Goal: Information Seeking & Learning: Learn about a topic

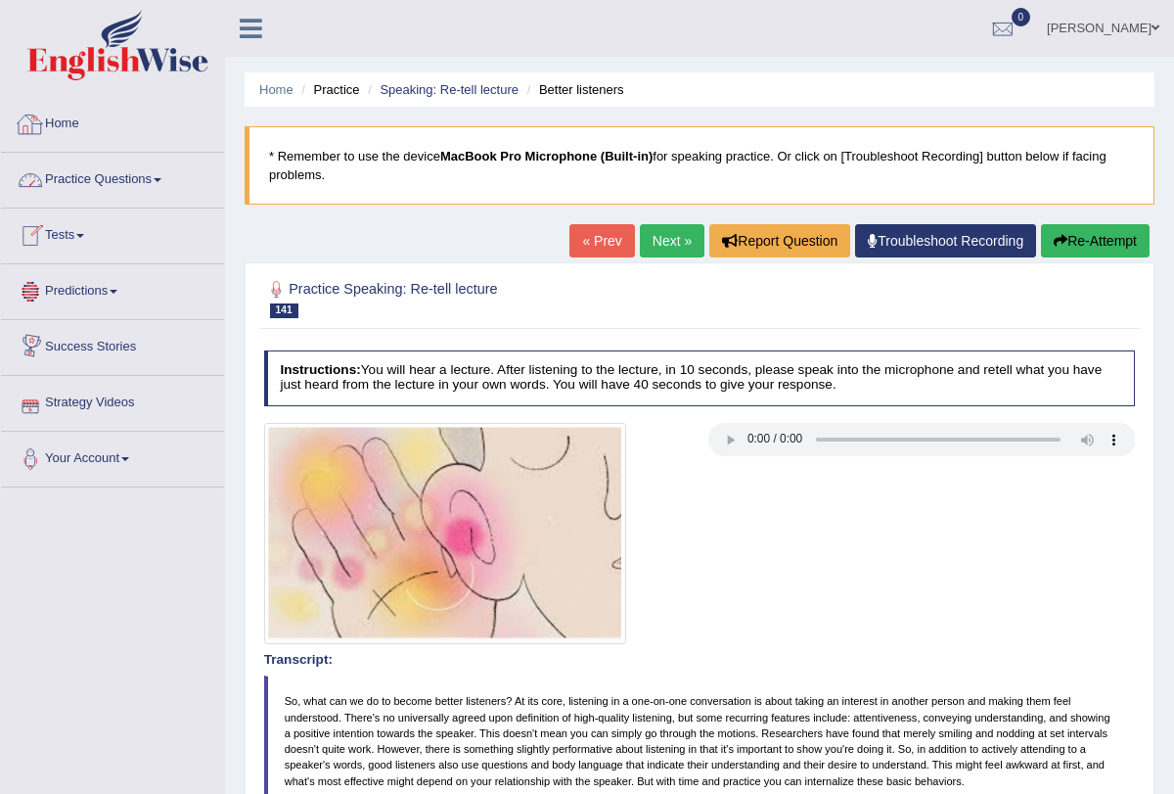
click at [179, 180] on link "Practice Questions" at bounding box center [112, 177] width 223 height 49
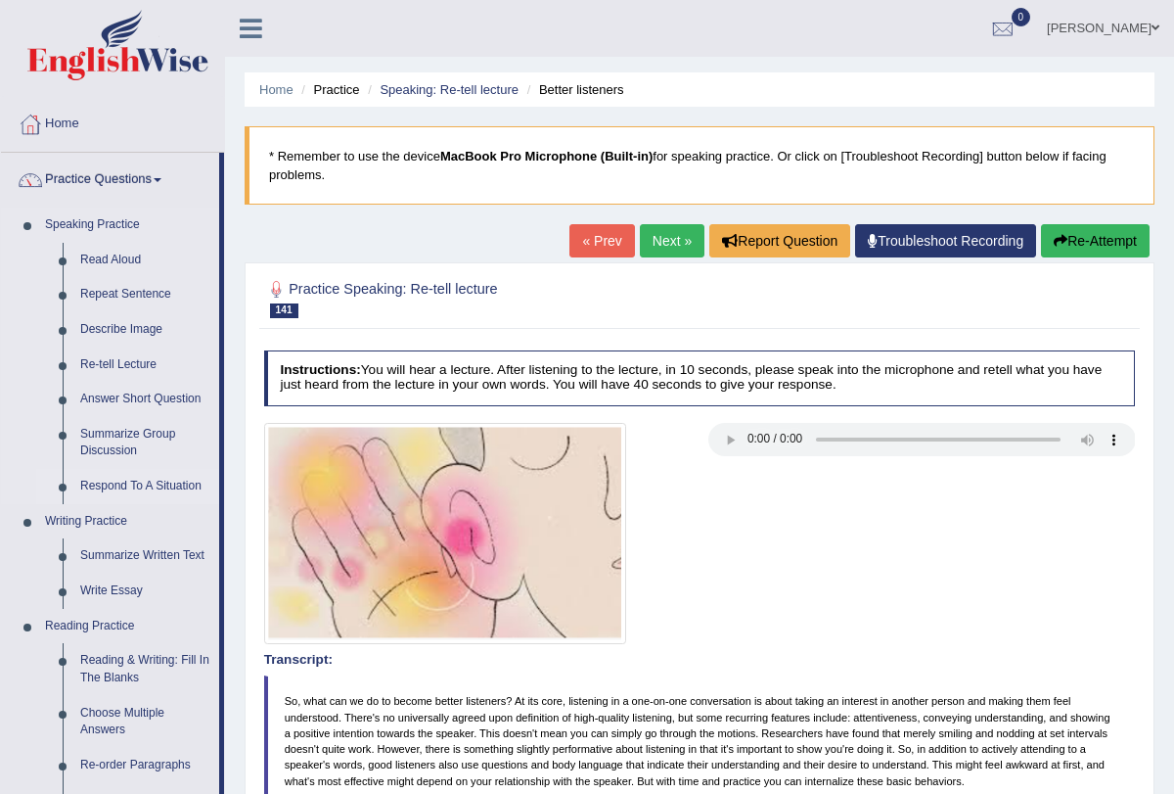
click at [171, 492] on link "Respond To A Situation" at bounding box center [145, 486] width 148 height 35
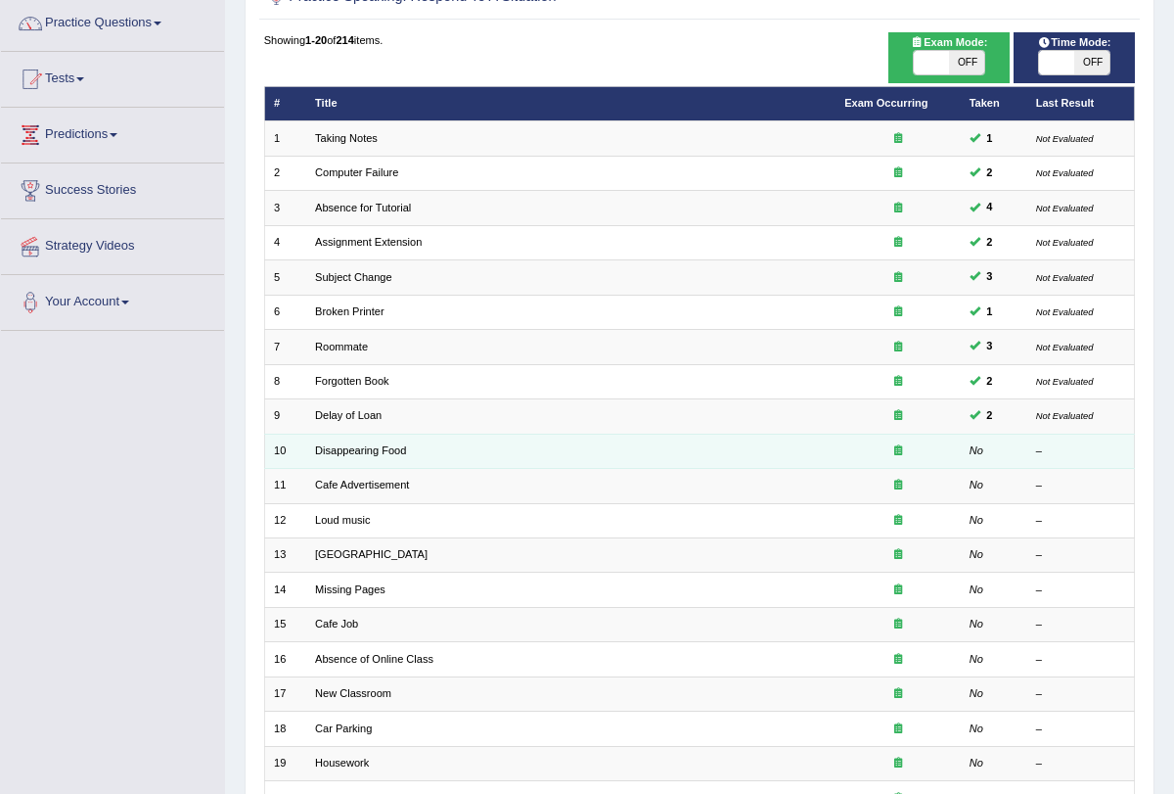
scroll to position [324, 0]
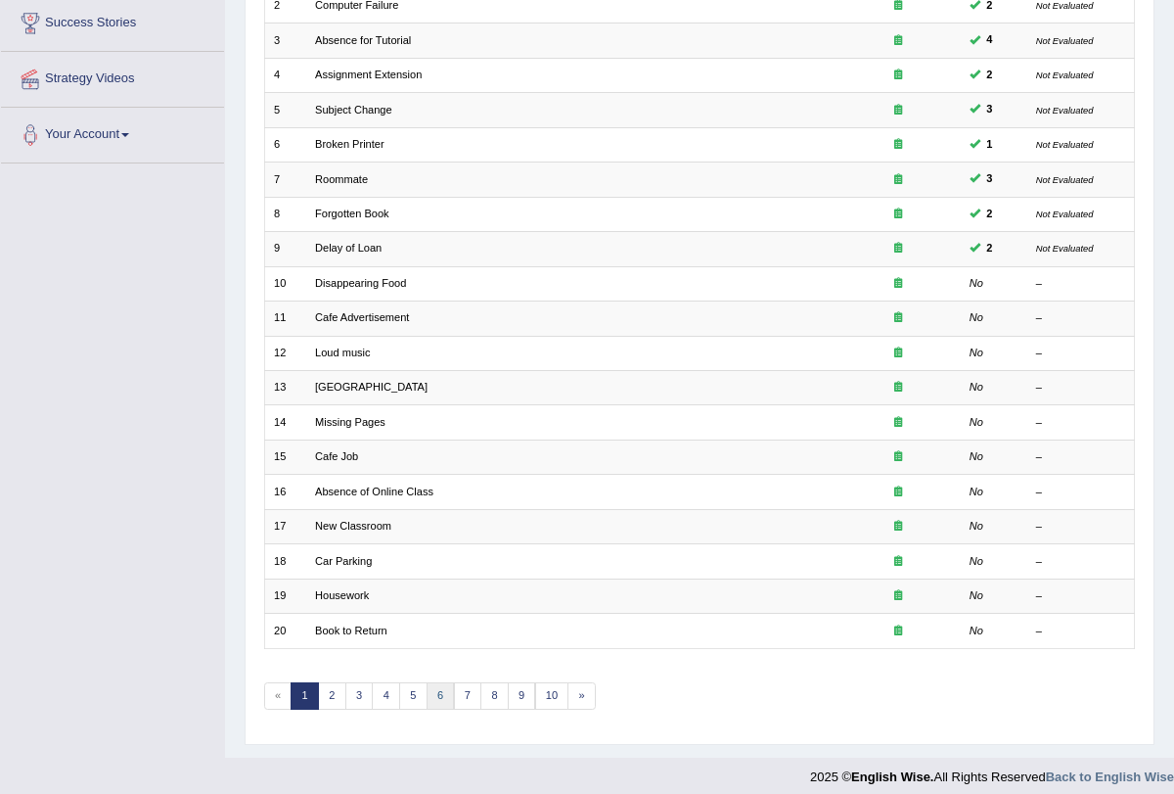
click at [432, 686] on link "6" at bounding box center [441, 695] width 28 height 27
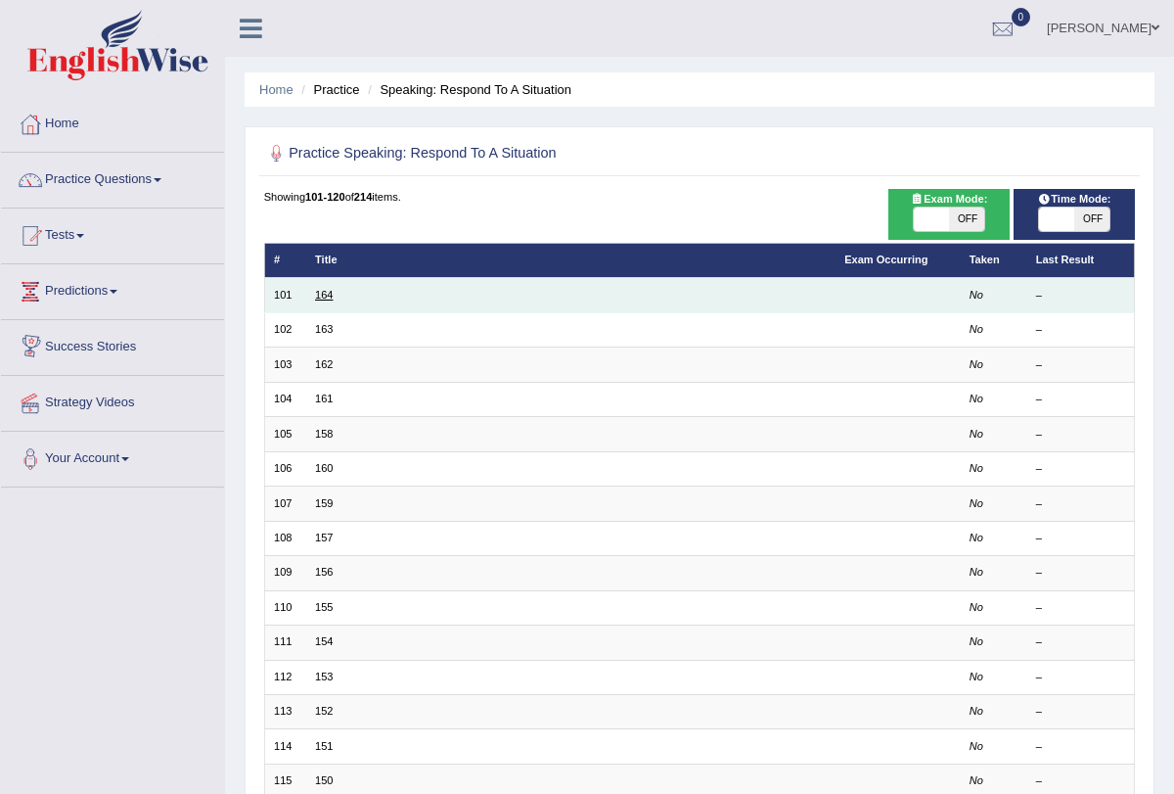
click at [321, 296] on link "164" at bounding box center [324, 295] width 18 height 12
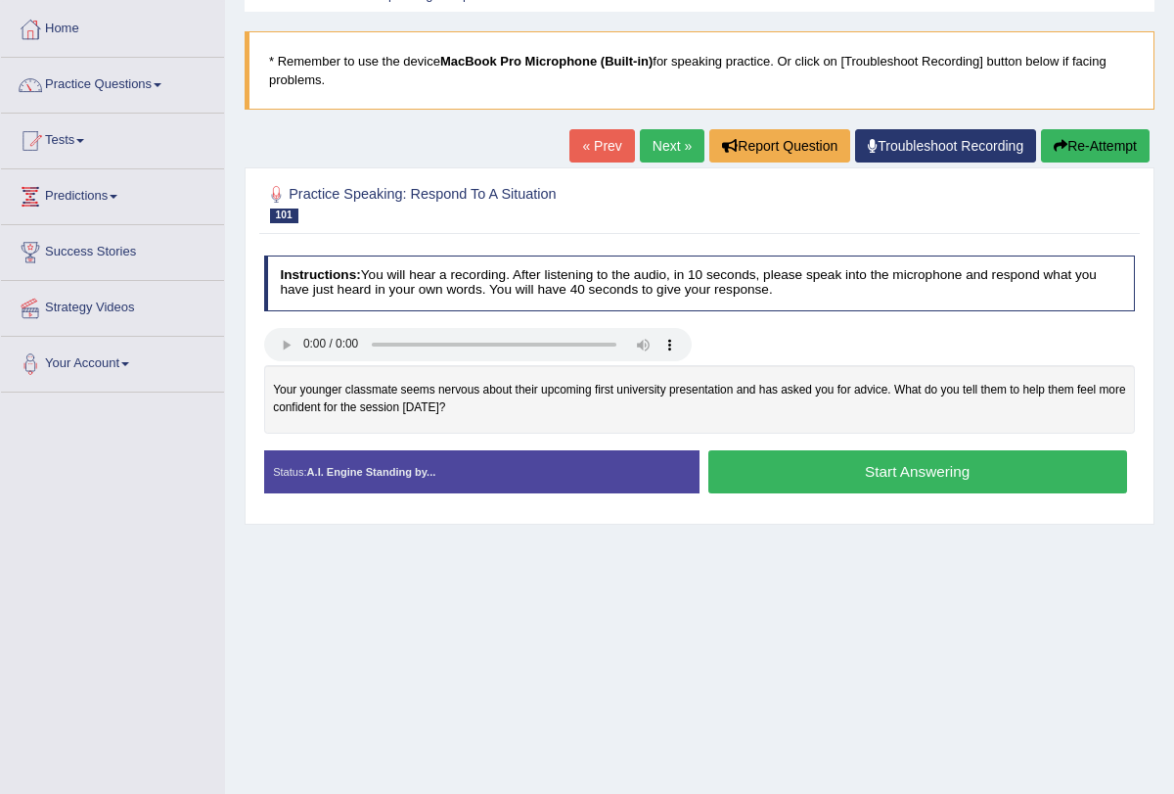
scroll to position [106, 0]
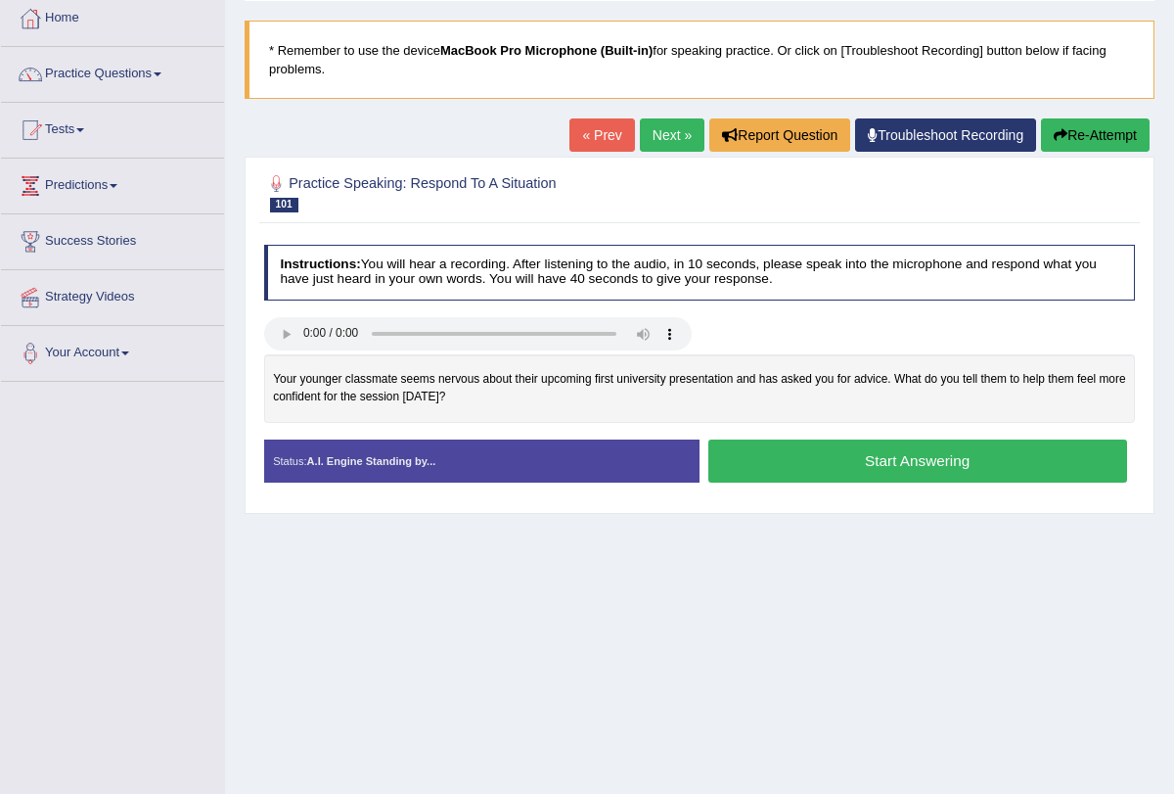
click at [772, 466] on button "Start Answering" at bounding box center [918, 460] width 419 height 42
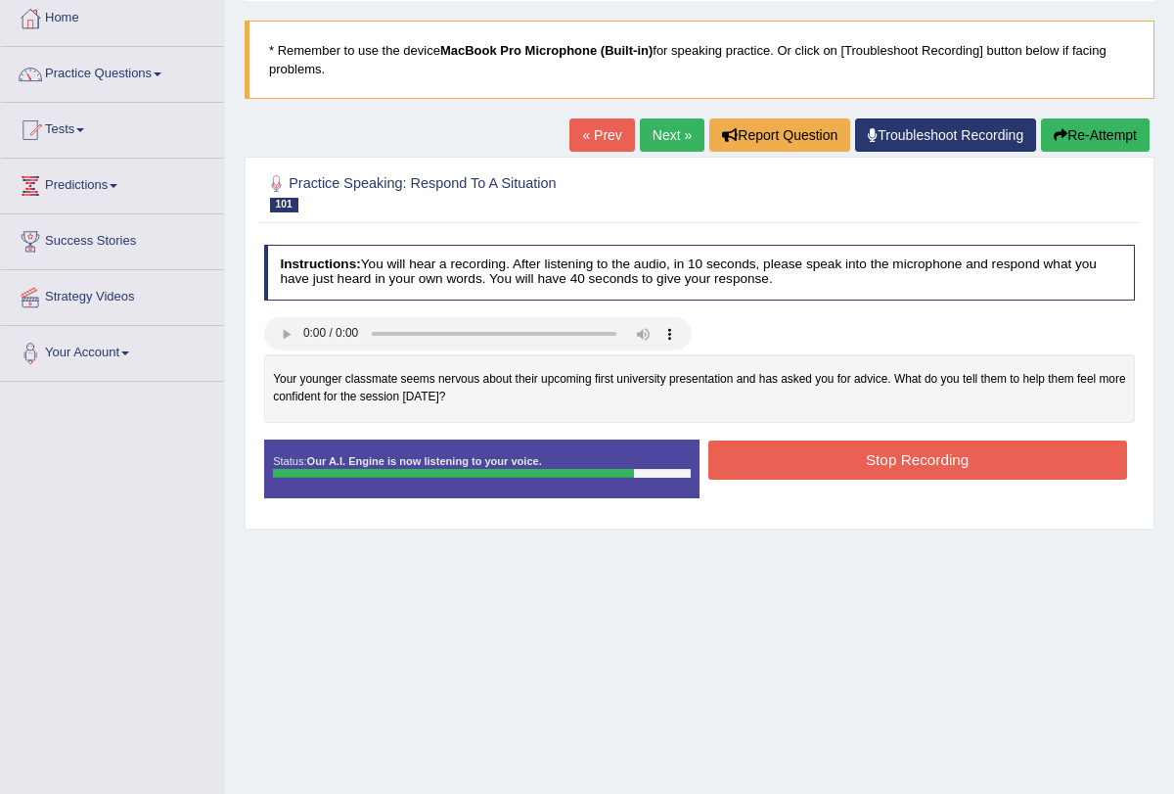
click at [789, 450] on button "Stop Recording" at bounding box center [918, 459] width 419 height 38
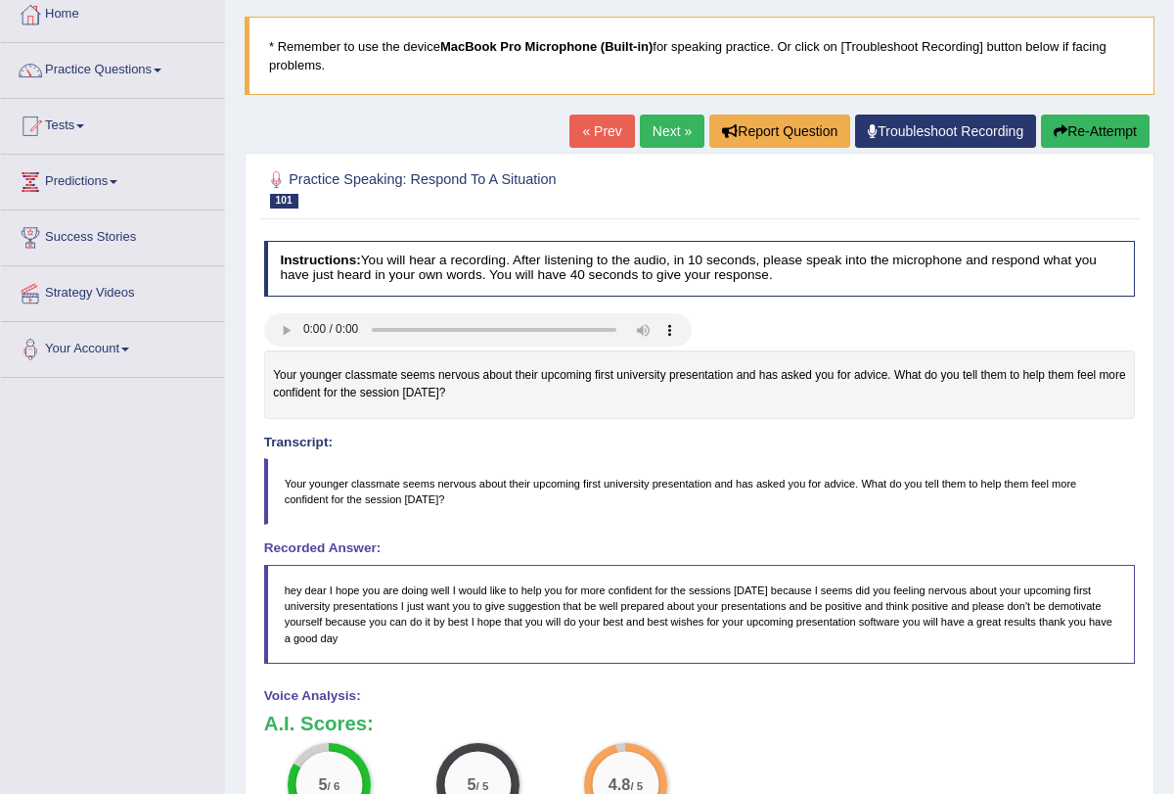
scroll to position [104, 0]
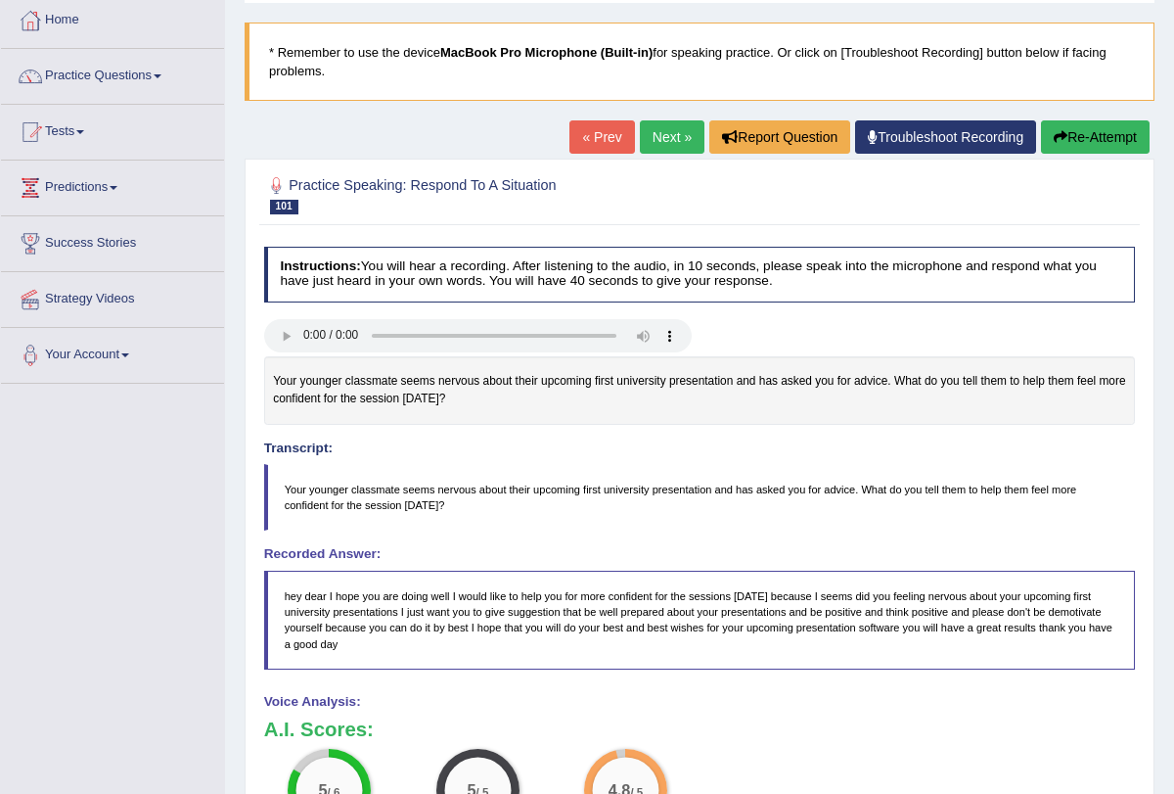
click at [1054, 143] on icon "button" at bounding box center [1061, 137] width 14 height 14
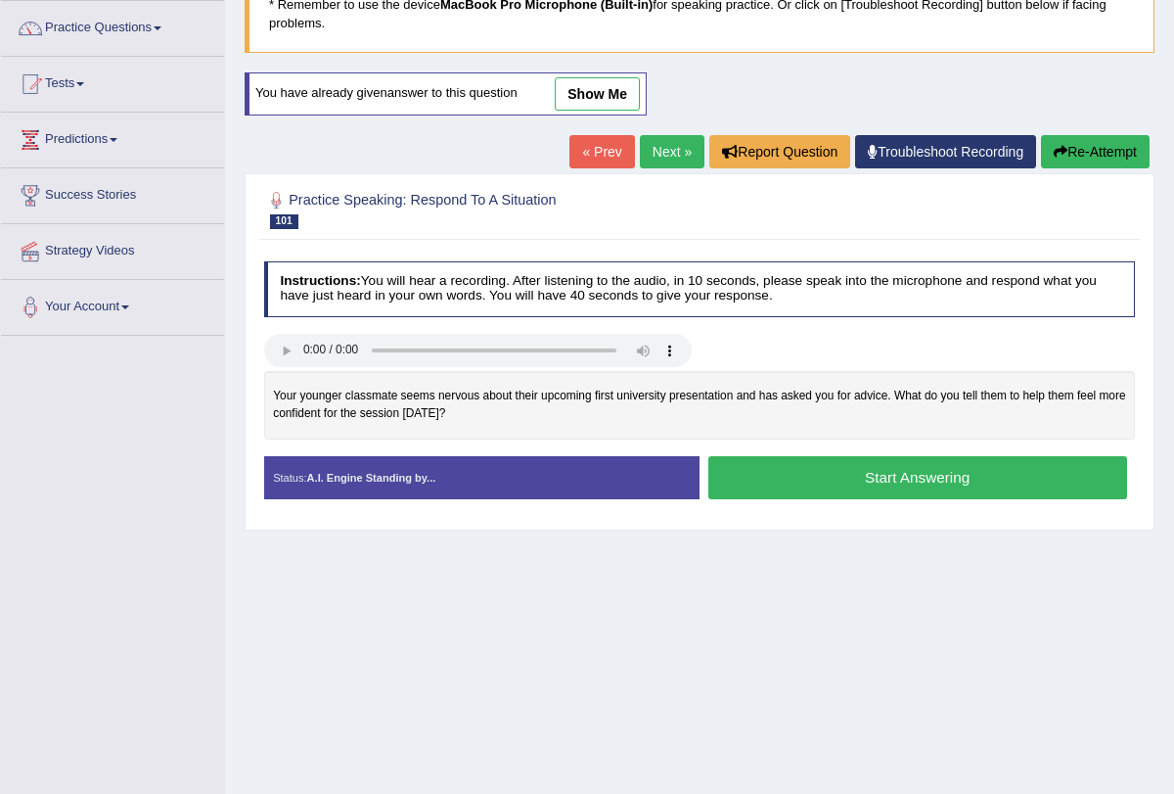
click at [835, 476] on button "Start Answering" at bounding box center [918, 477] width 419 height 42
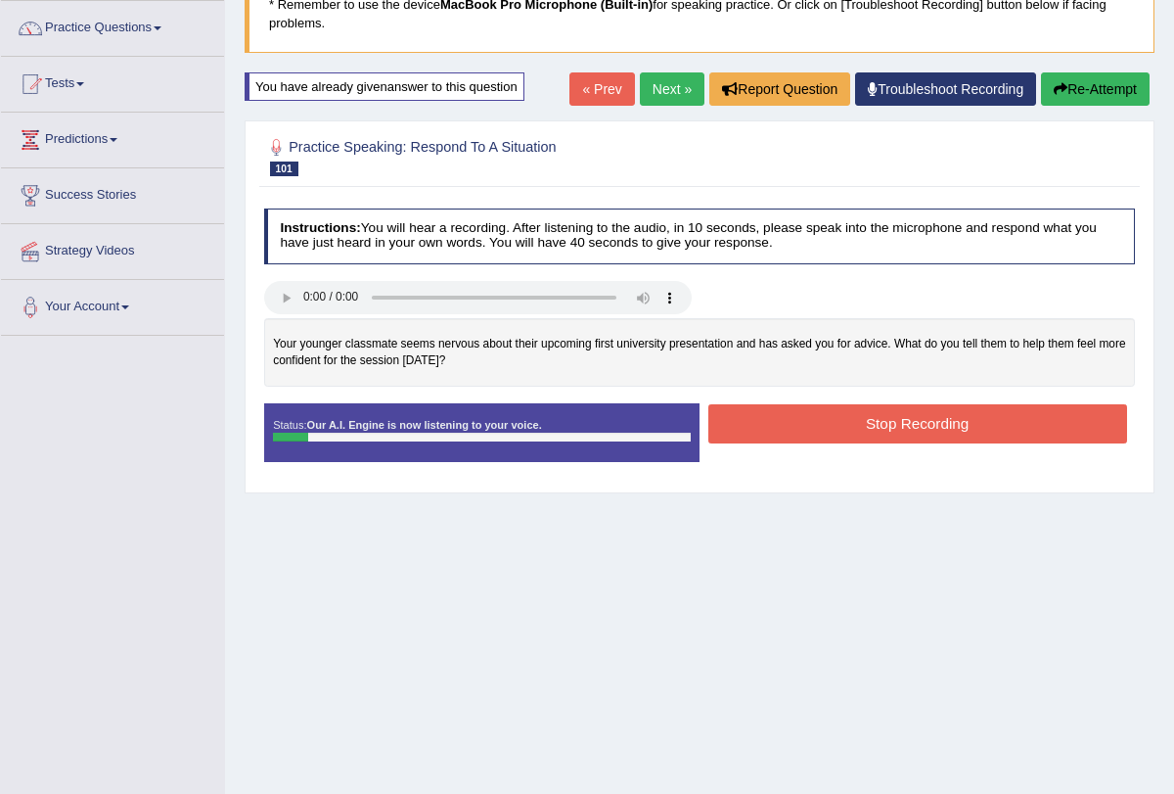
click at [1090, 93] on button "Re-Attempt" at bounding box center [1095, 88] width 109 height 33
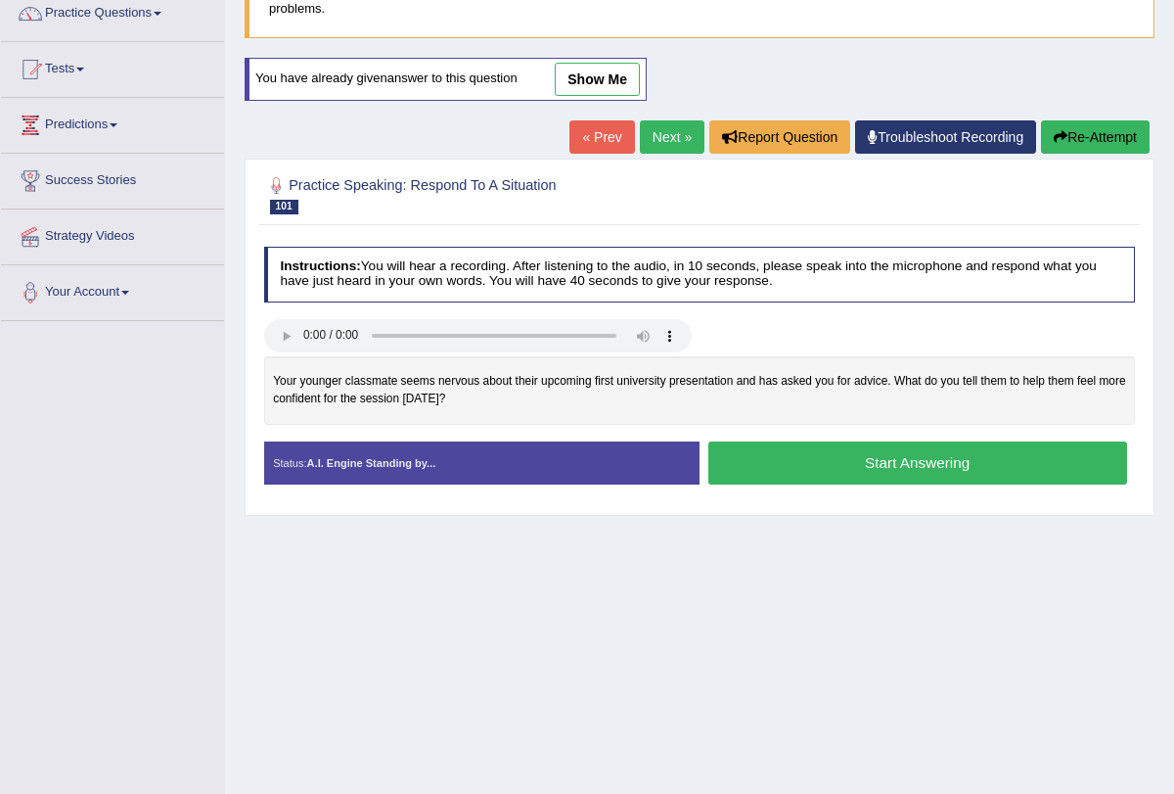
scroll to position [166, 0]
click at [935, 457] on button "Start Answering" at bounding box center [918, 462] width 419 height 42
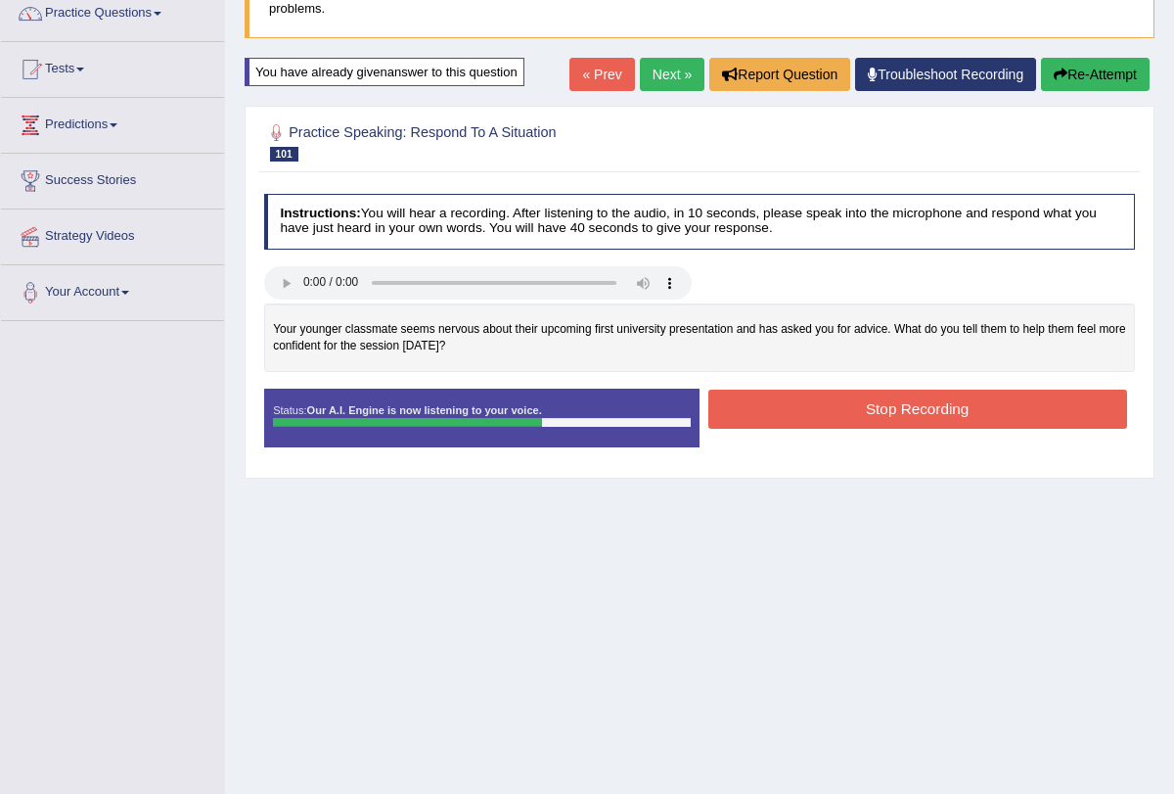
click at [1084, 64] on button "Re-Attempt" at bounding box center [1095, 74] width 109 height 33
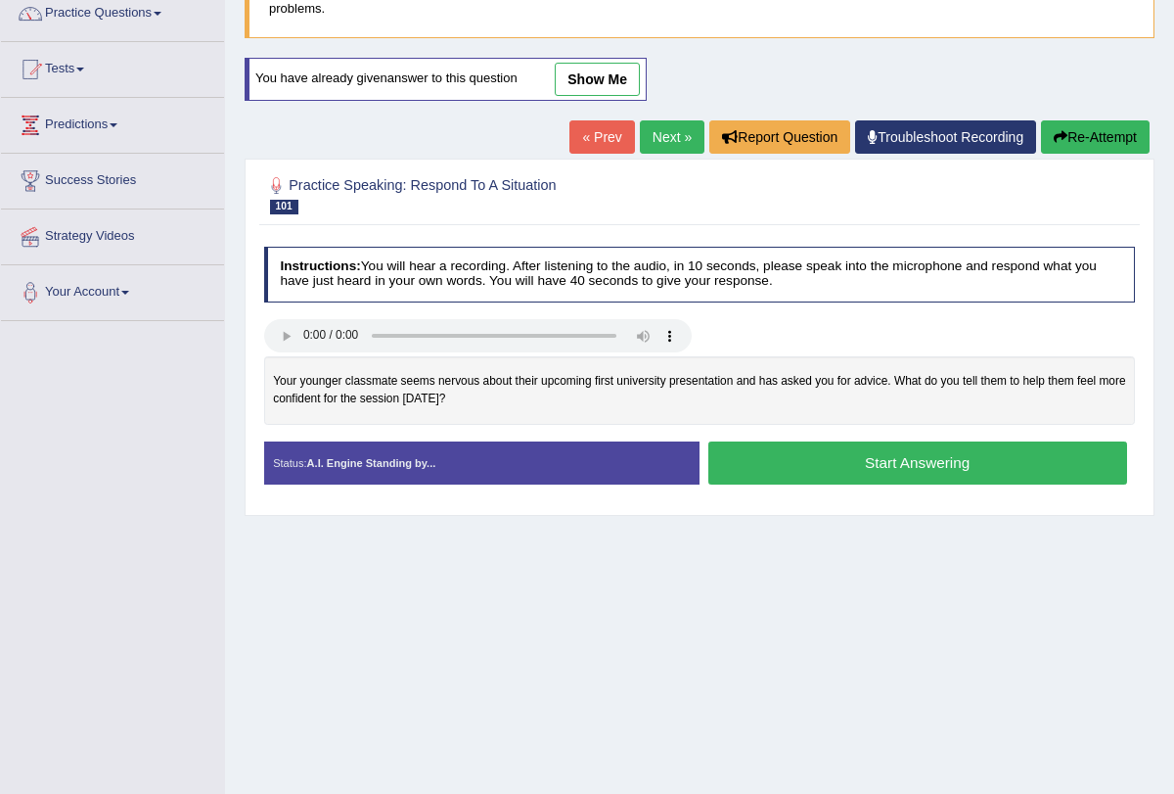
scroll to position [166, 0]
click at [831, 461] on button "Start Answering" at bounding box center [918, 462] width 419 height 42
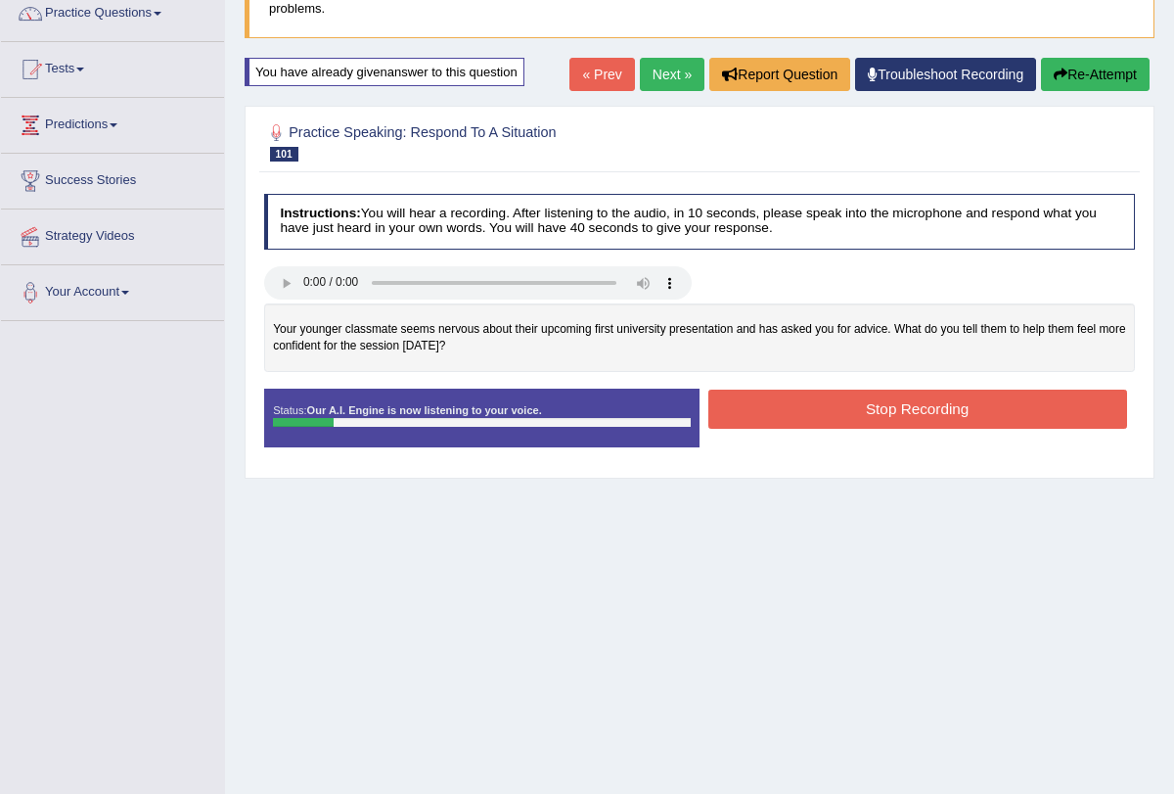
click at [1081, 71] on button "Re-Attempt" at bounding box center [1095, 74] width 109 height 33
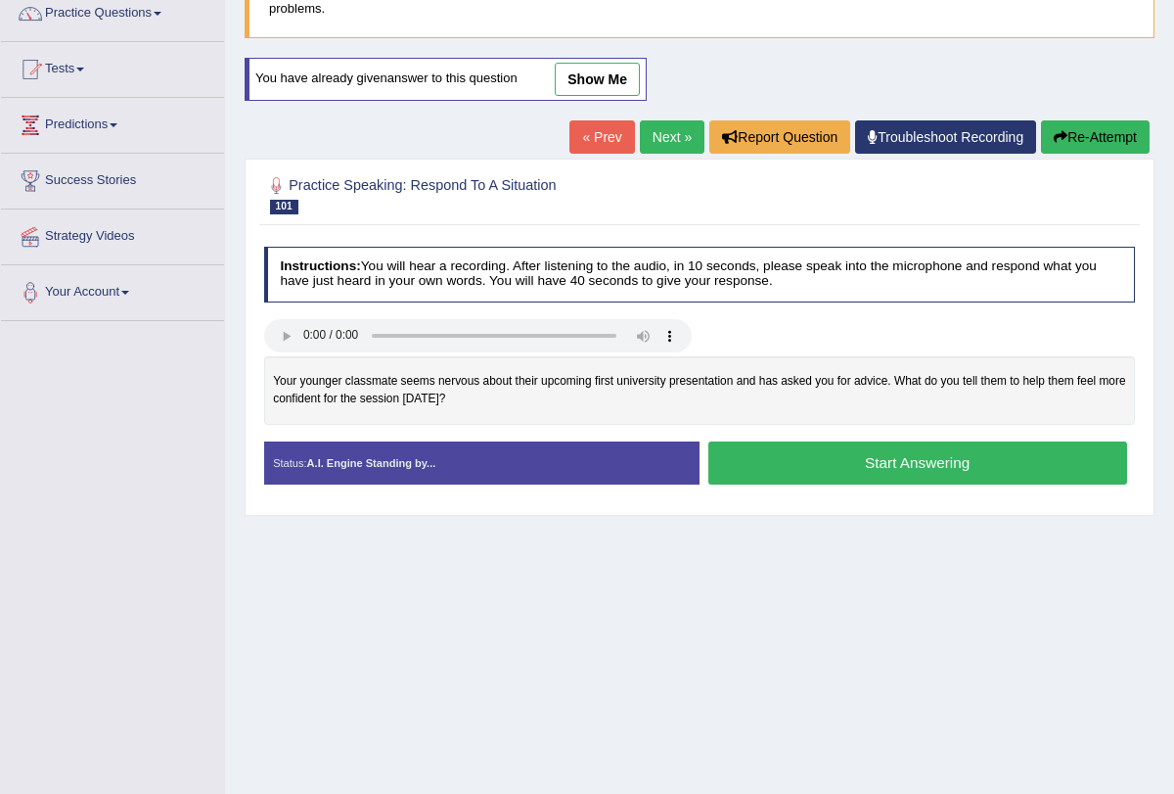
click at [877, 474] on button "Start Answering" at bounding box center [918, 462] width 419 height 42
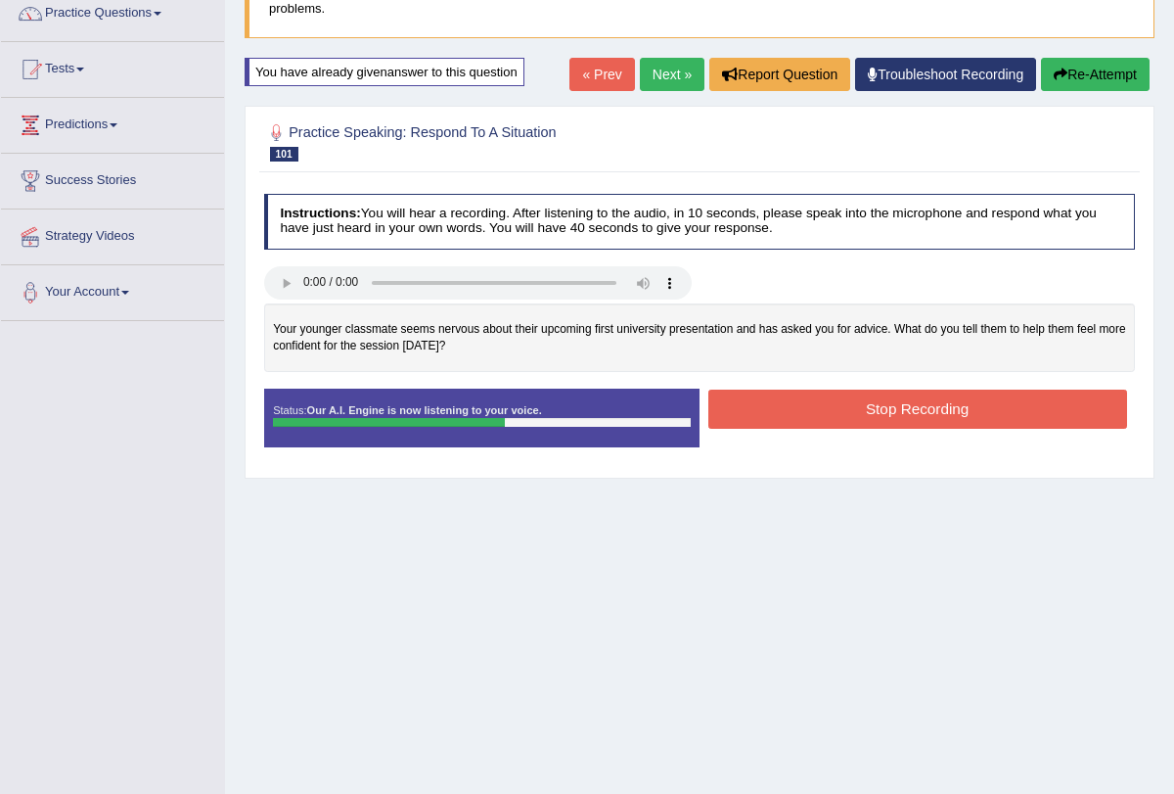
click at [970, 393] on button "Stop Recording" at bounding box center [918, 409] width 419 height 38
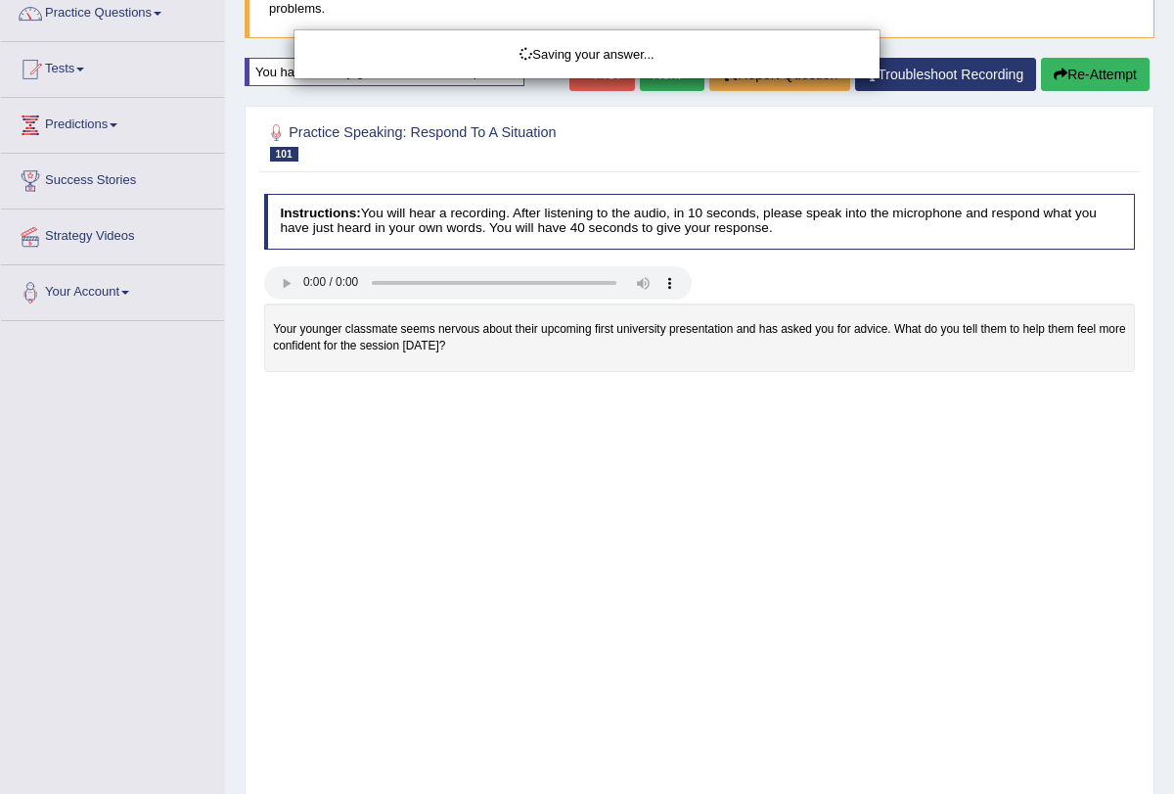
click at [1094, 88] on div "Saving your answer..." at bounding box center [587, 397] width 1174 height 794
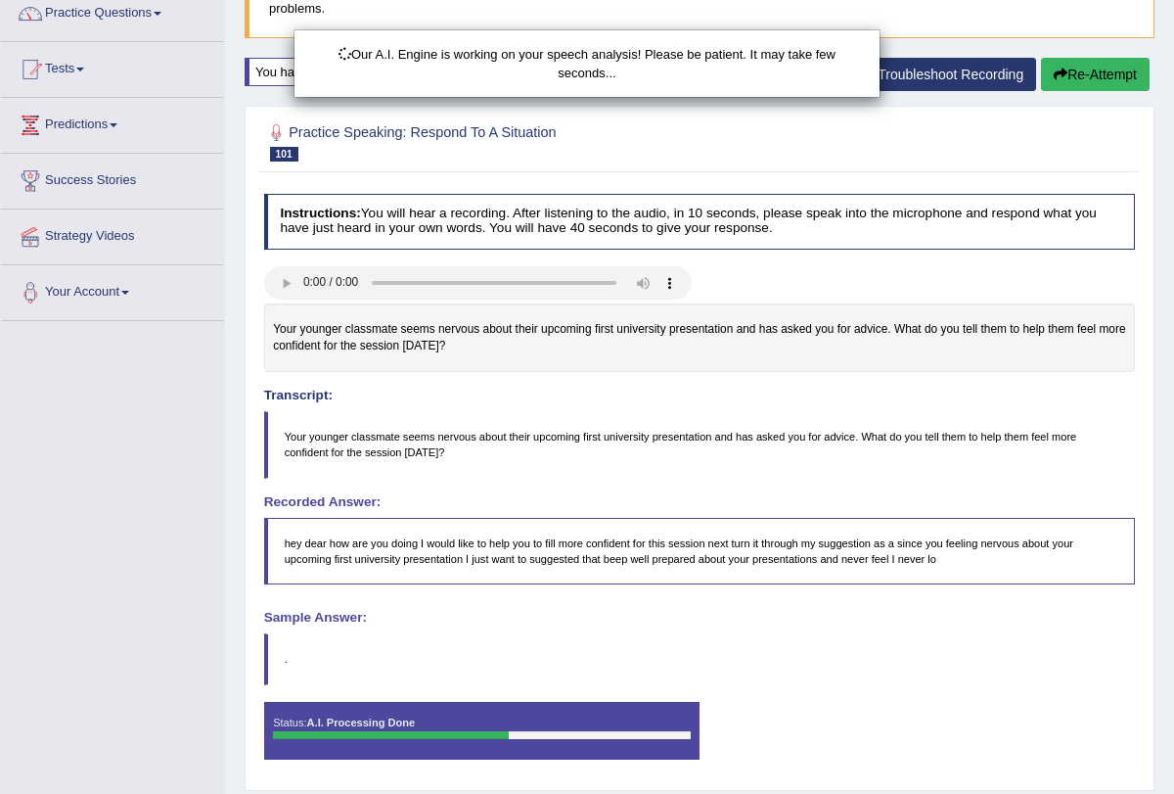
click at [1093, 70] on div "Our A.I. Engine is working on your speech analysis! Please be patient. It may t…" at bounding box center [587, 397] width 1174 height 794
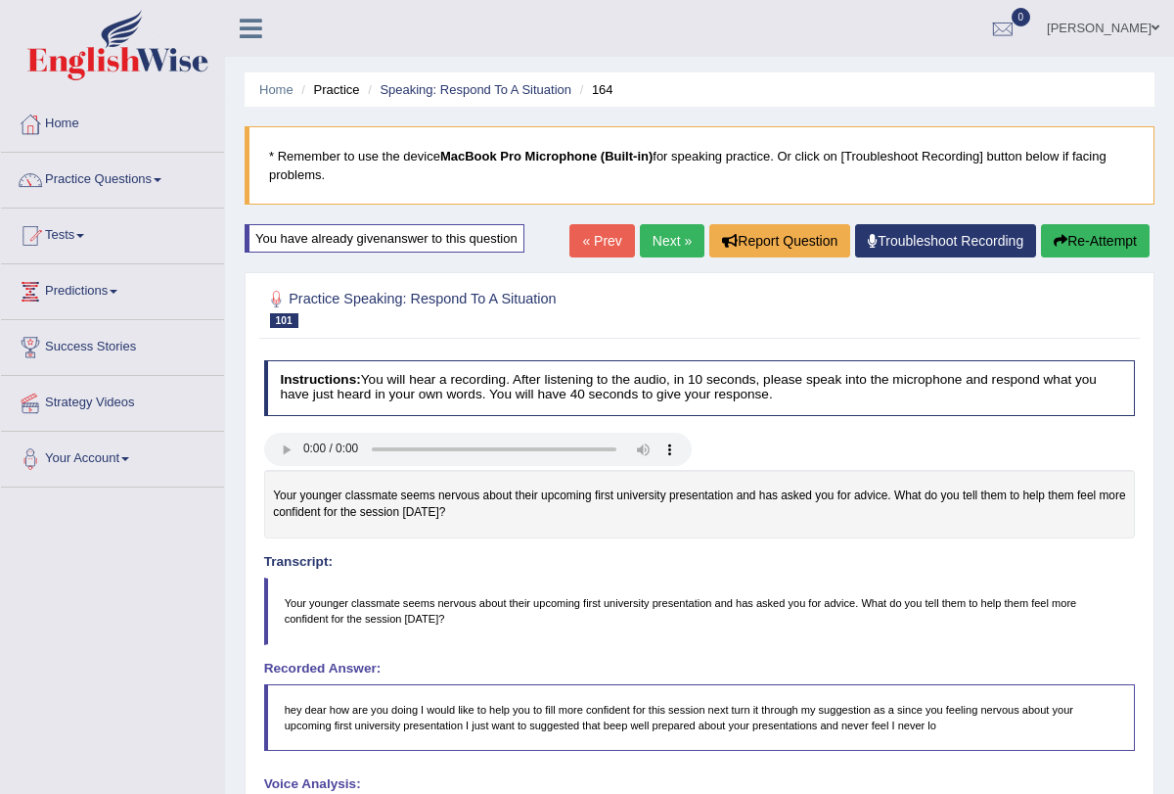
click at [1091, 253] on button "Re-Attempt" at bounding box center [1095, 240] width 109 height 33
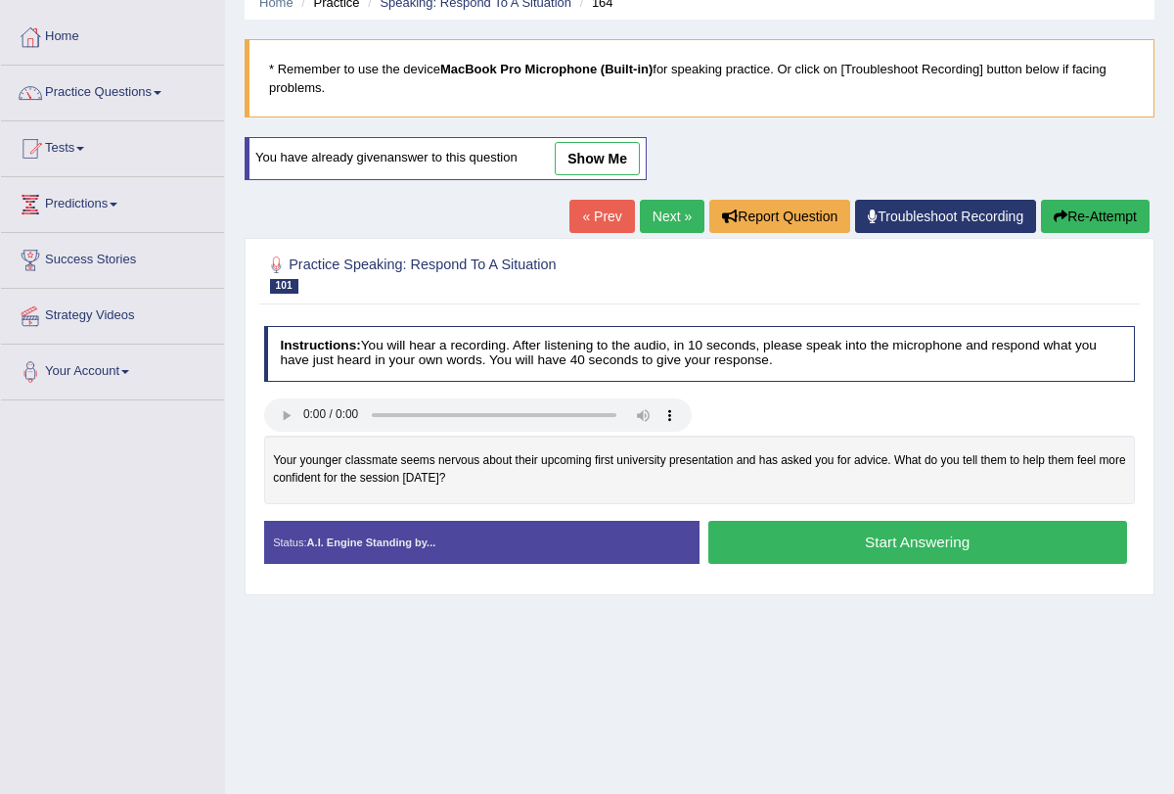
click at [891, 544] on button "Start Answering" at bounding box center [918, 542] width 419 height 42
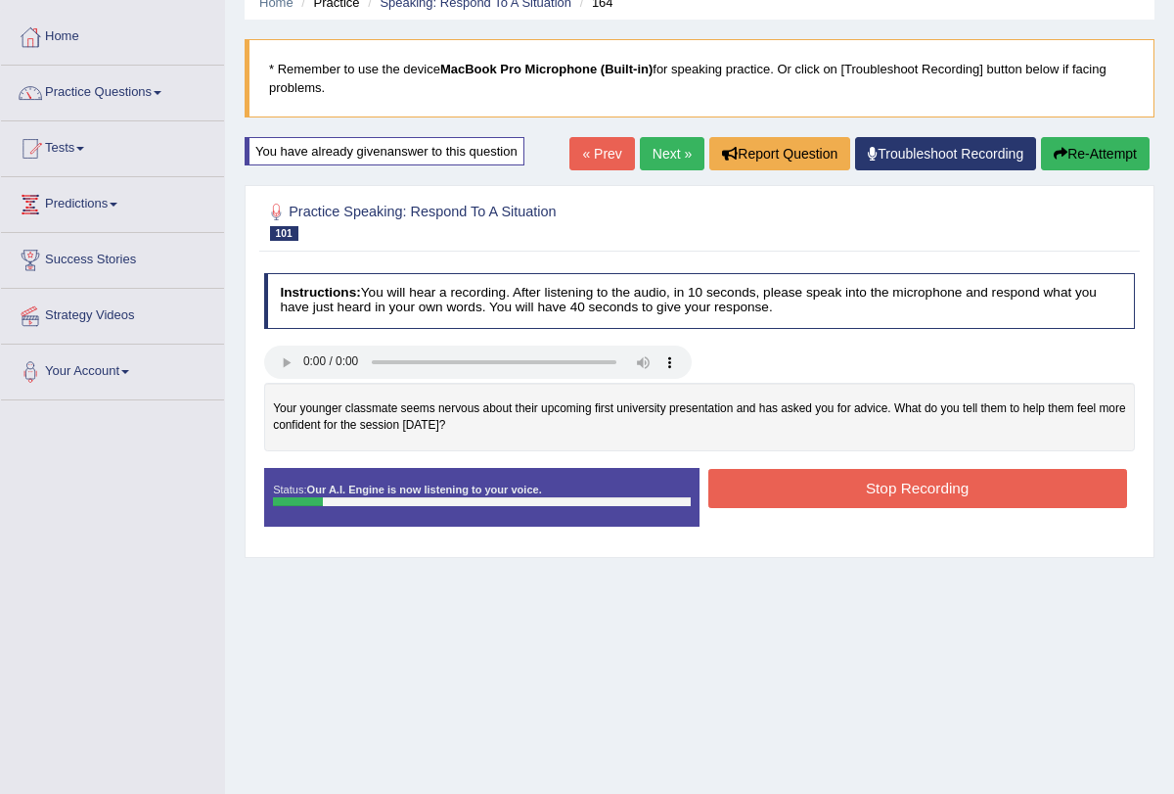
click at [904, 477] on button "Stop Recording" at bounding box center [918, 488] width 419 height 38
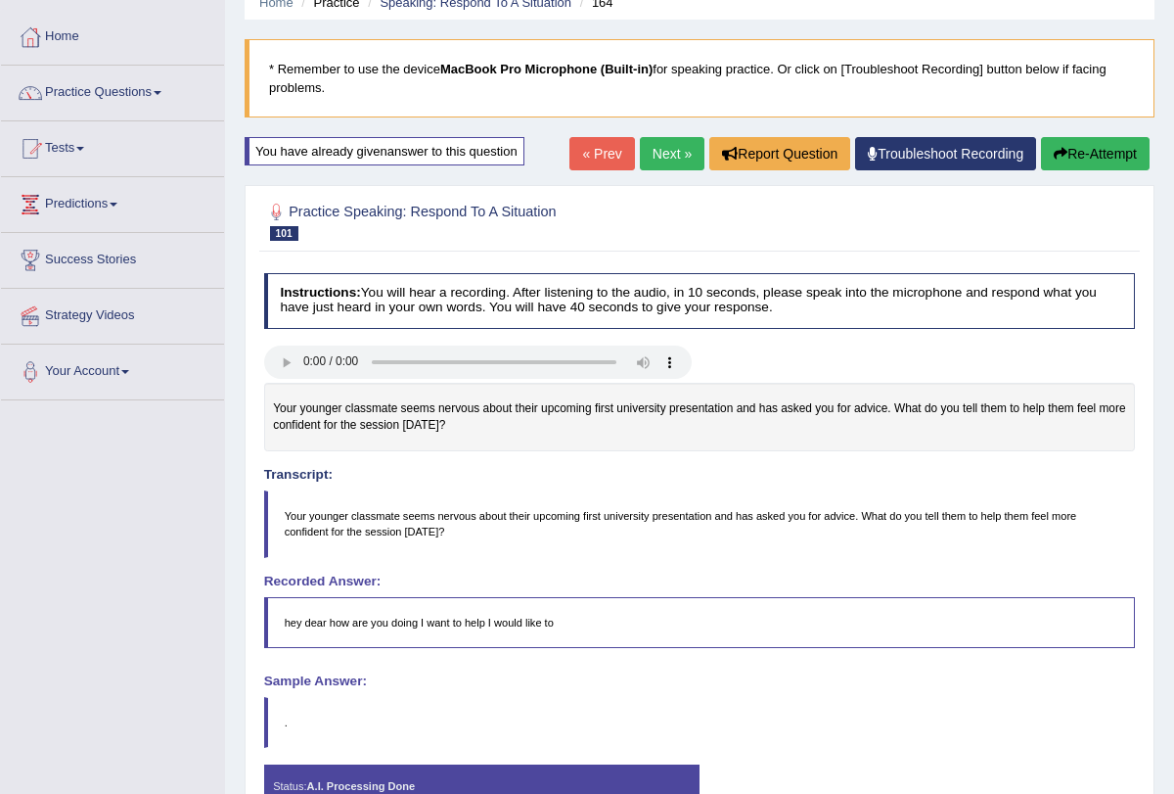
click at [0, 0] on div "Our A.I. Engine is working on your speech analysis! Please be patient. It may t…" at bounding box center [0, 0] width 0 height 0
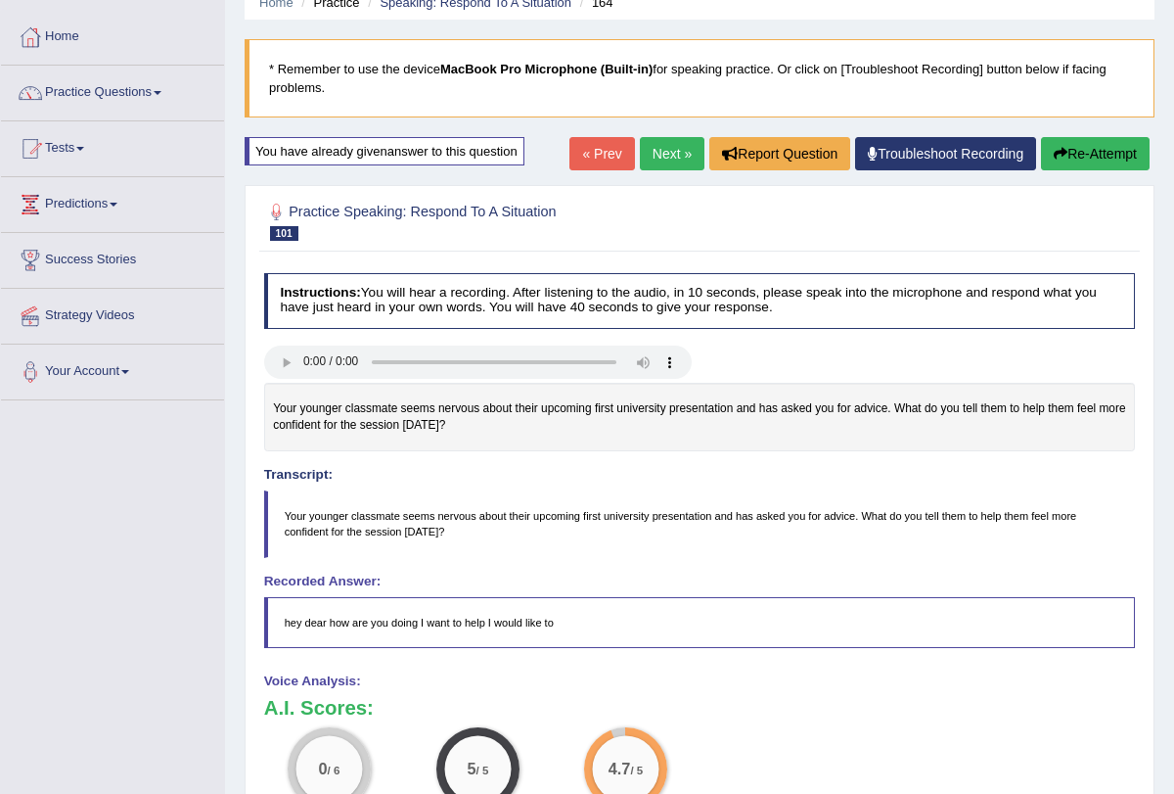
click at [1085, 158] on button "Re-Attempt" at bounding box center [1095, 153] width 109 height 33
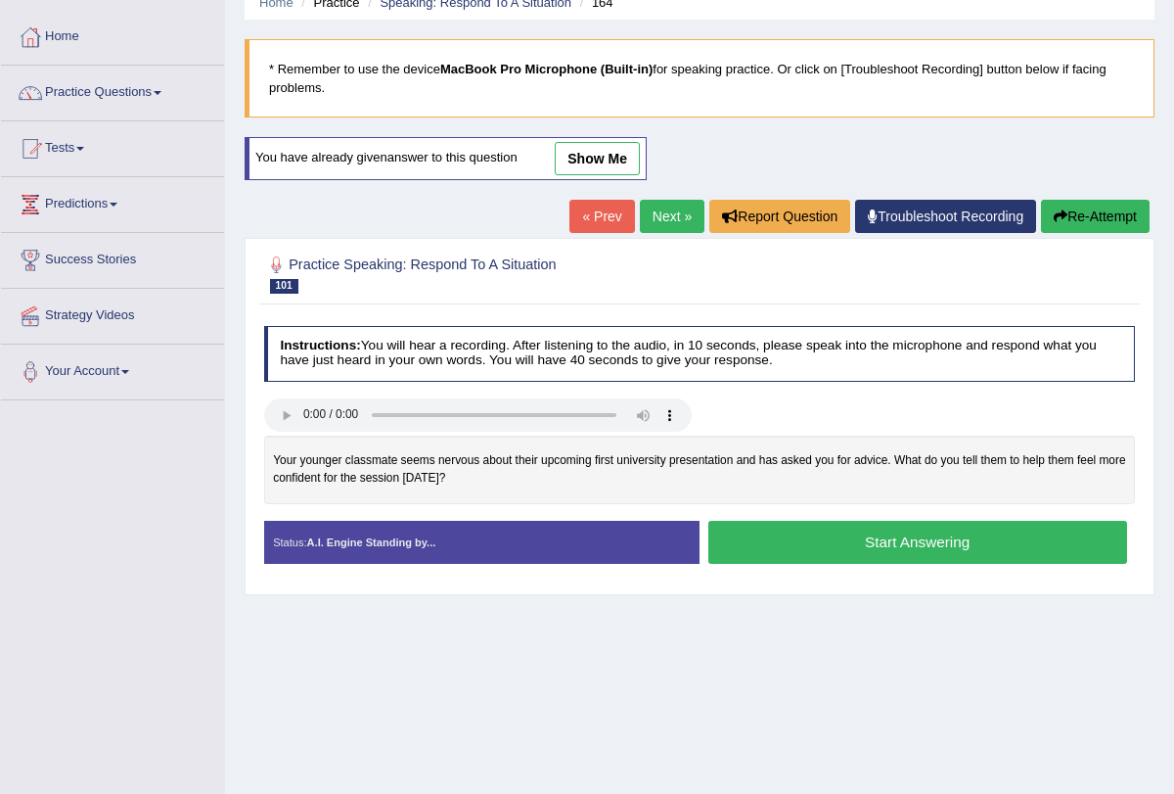
scroll to position [122, 0]
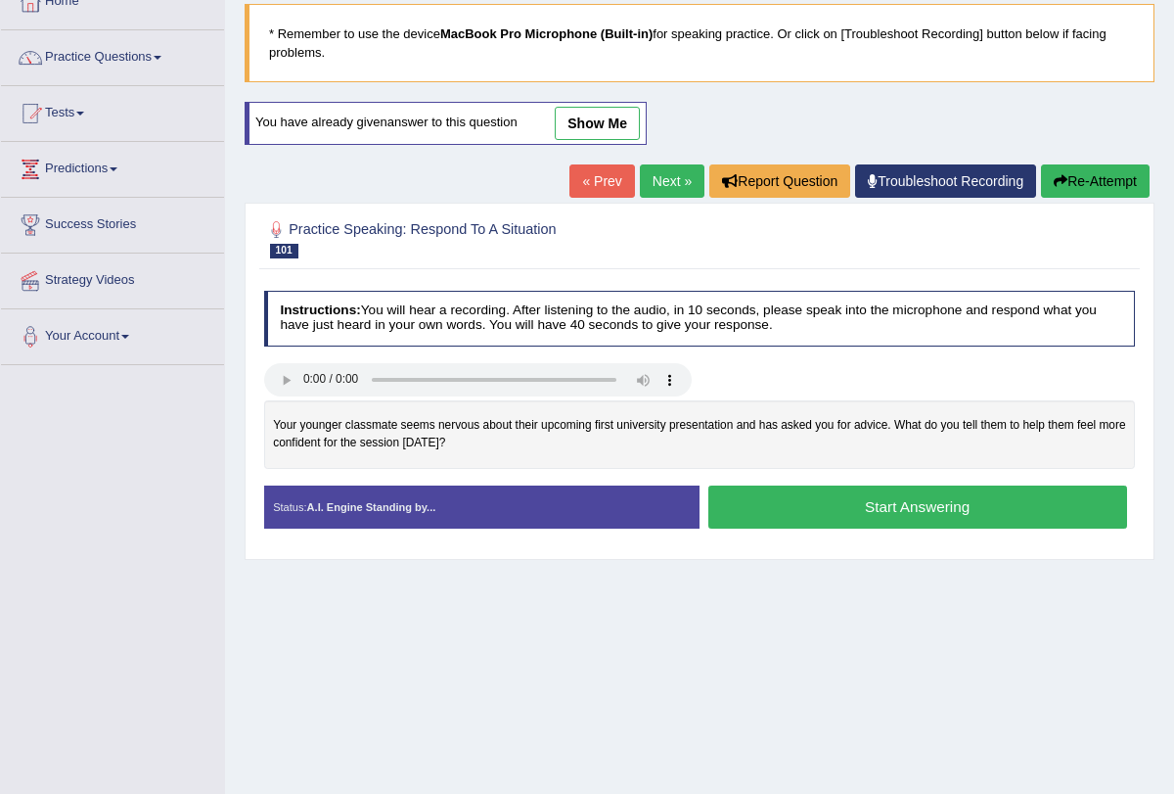
click at [906, 499] on button "Start Answering" at bounding box center [918, 506] width 419 height 42
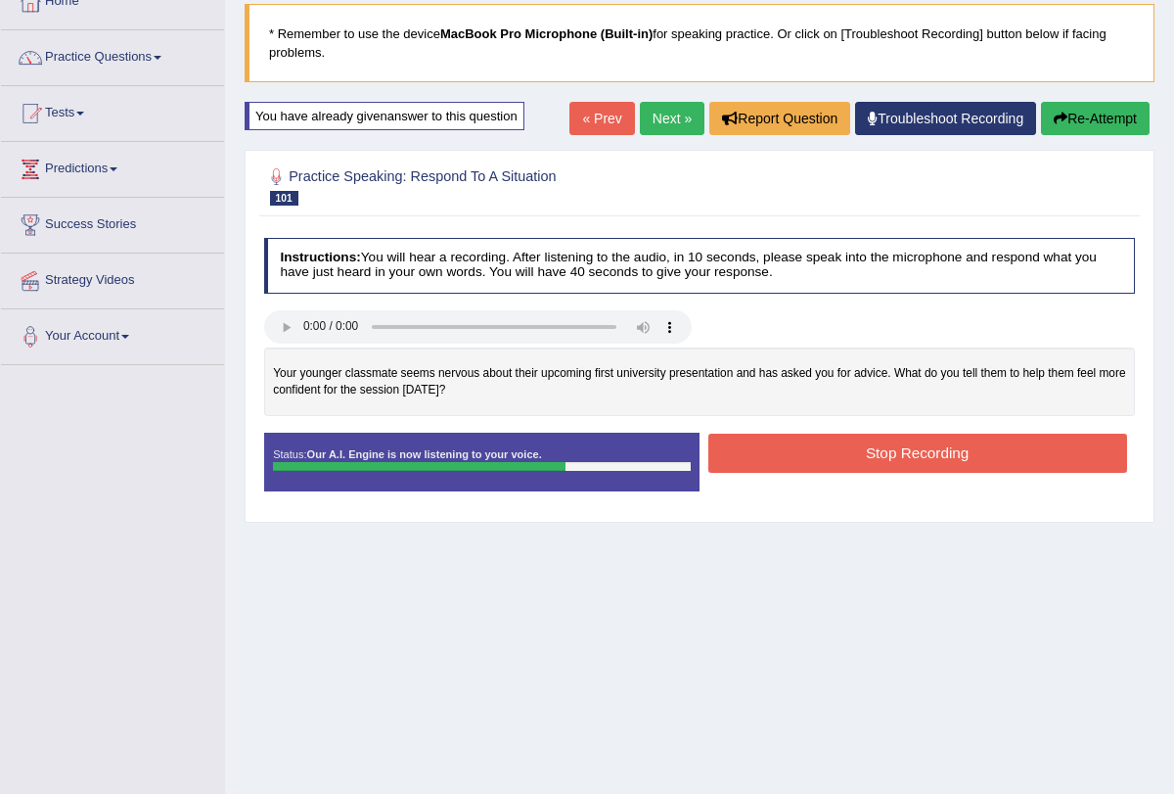
click at [920, 444] on button "Stop Recording" at bounding box center [918, 453] width 419 height 38
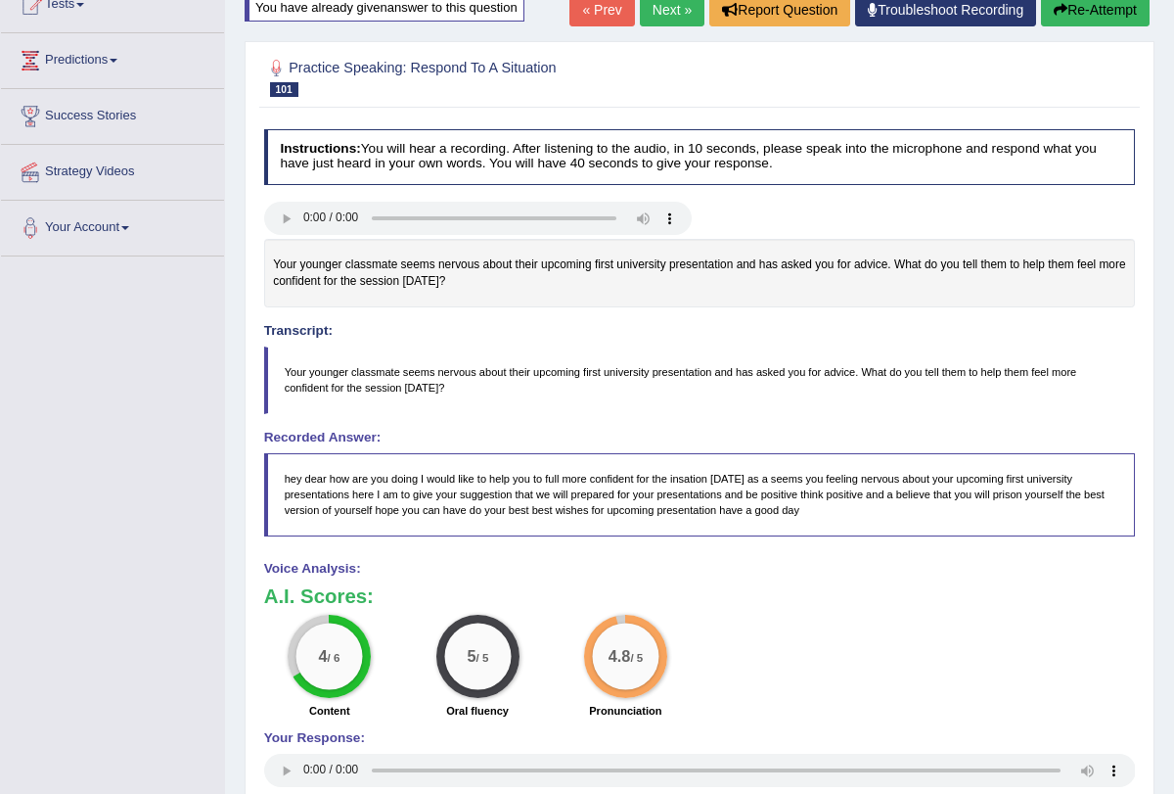
scroll to position [230, 0]
click at [642, 16] on link "Next »" at bounding box center [672, 10] width 65 height 33
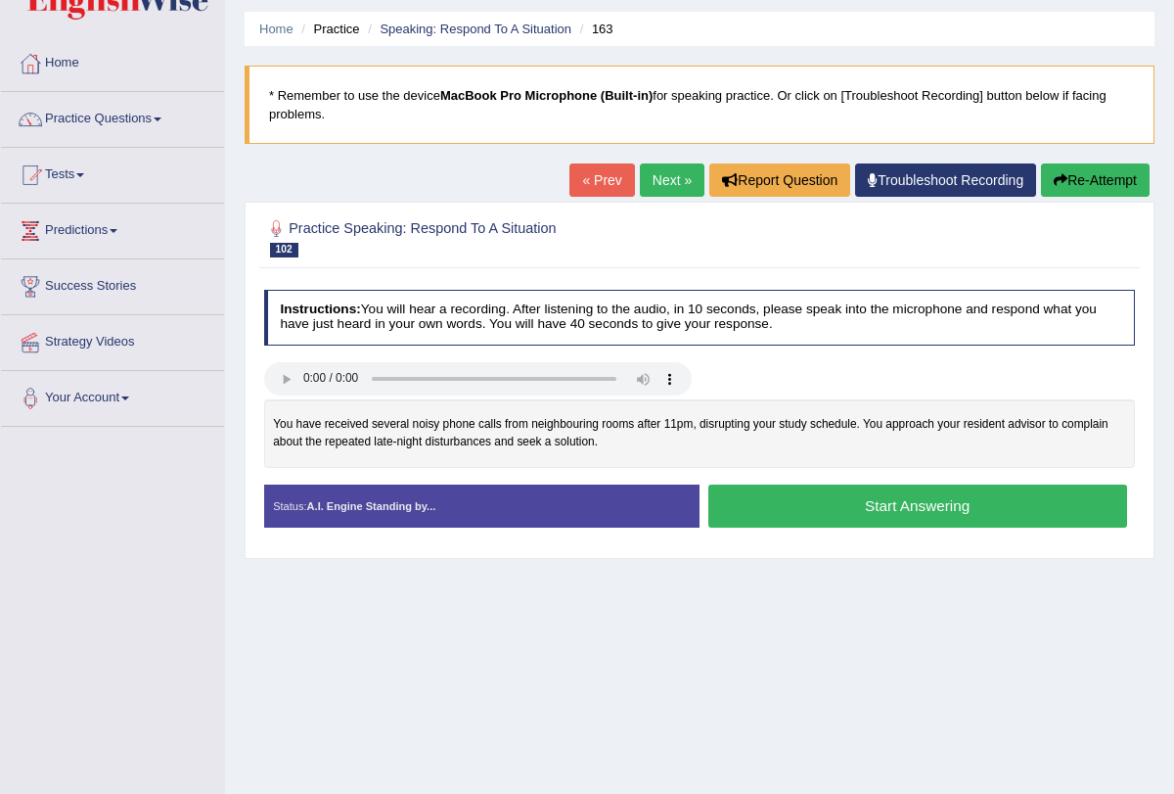
scroll to position [64, 0]
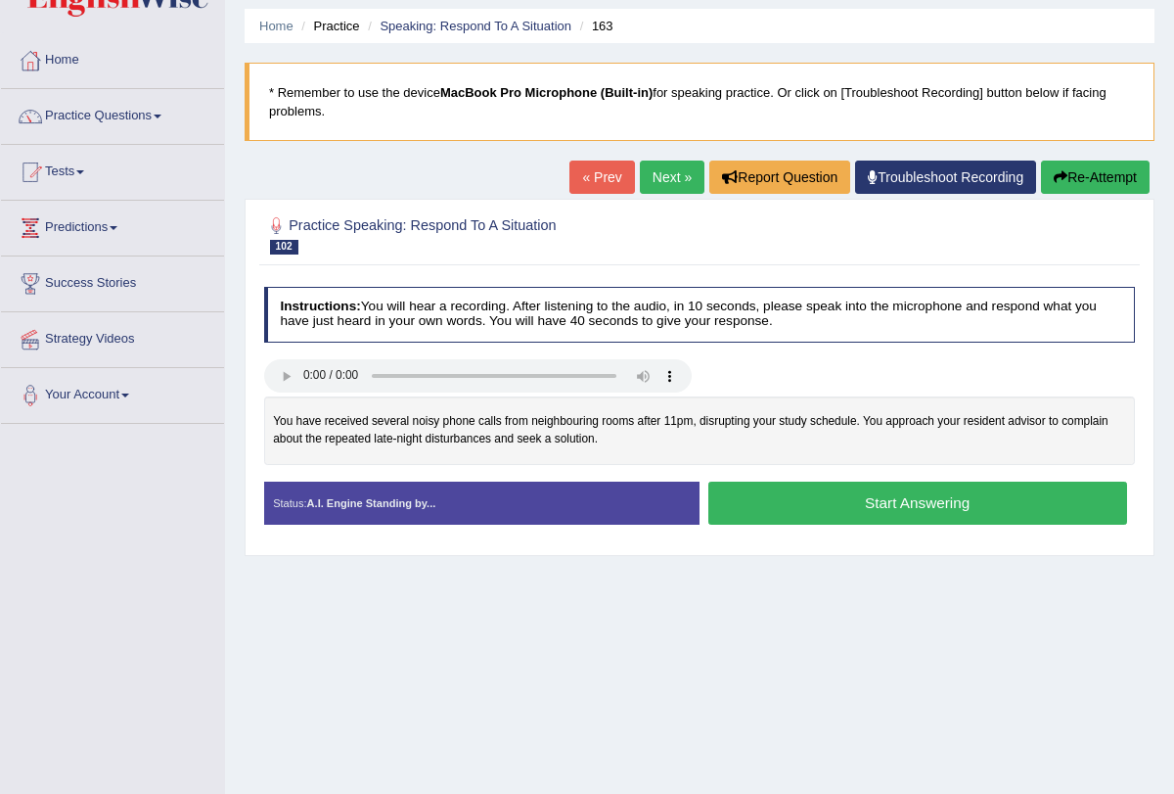
click at [828, 495] on button "Start Answering" at bounding box center [918, 503] width 419 height 42
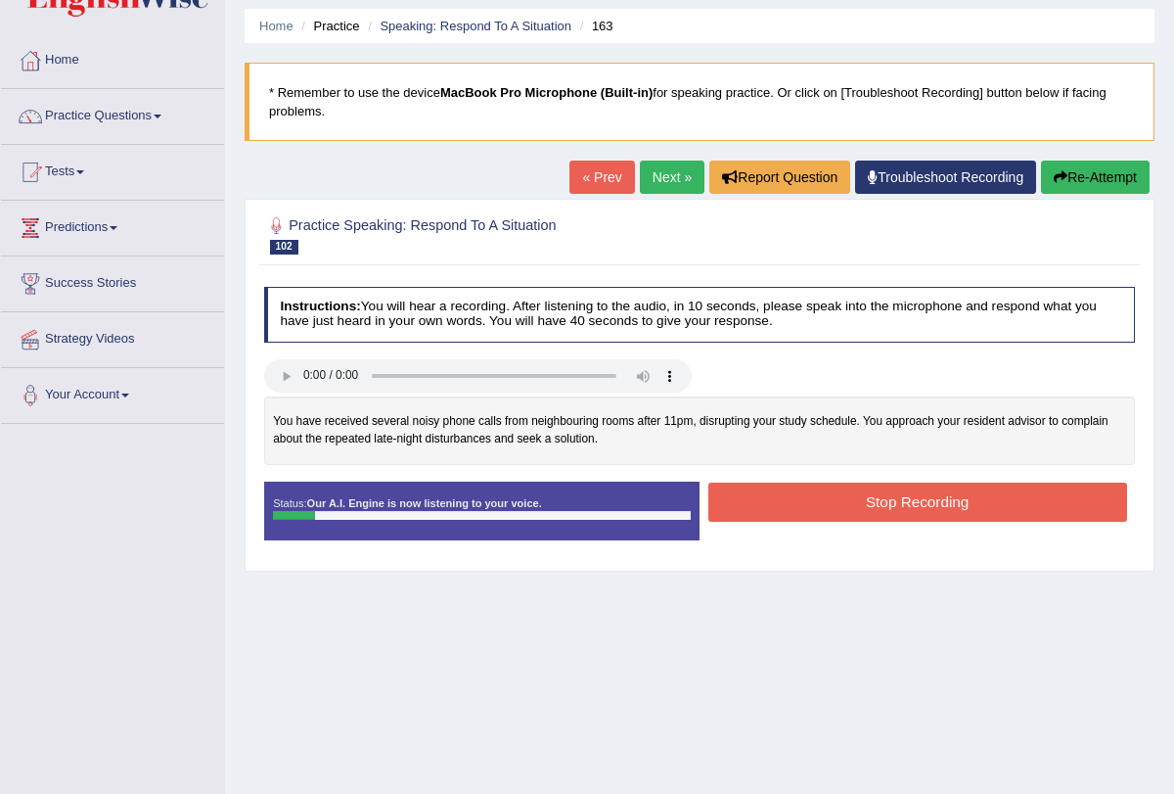
click at [828, 495] on button "Stop Recording" at bounding box center [918, 502] width 419 height 38
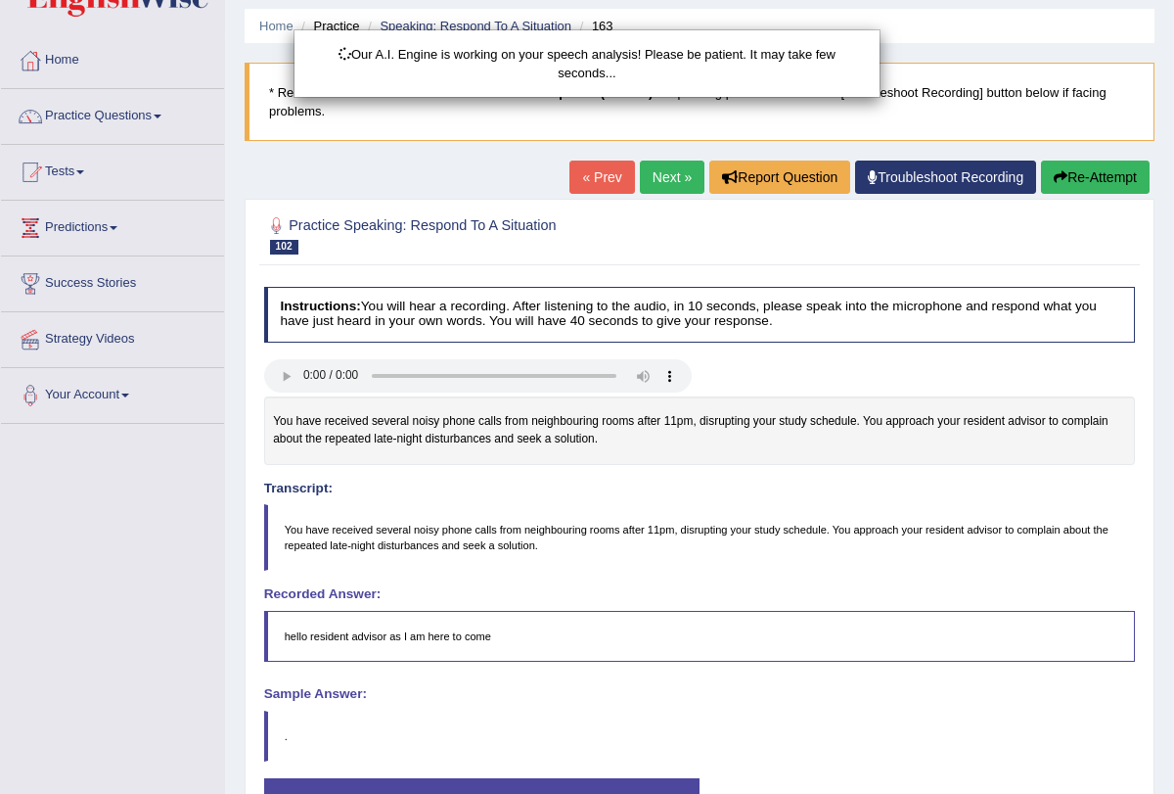
click at [1071, 180] on div "Our A.I. Engine is working on your speech analysis! Please be patient. It may t…" at bounding box center [587, 397] width 1174 height 794
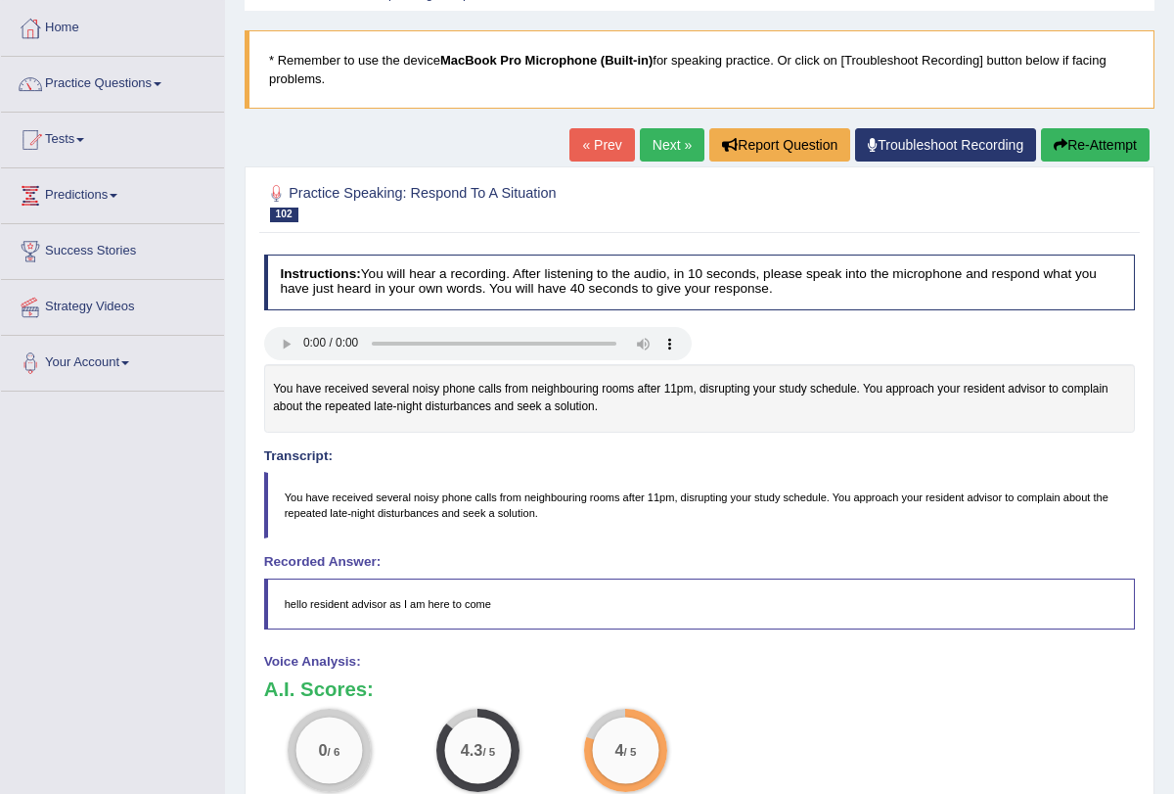
scroll to position [107, 0]
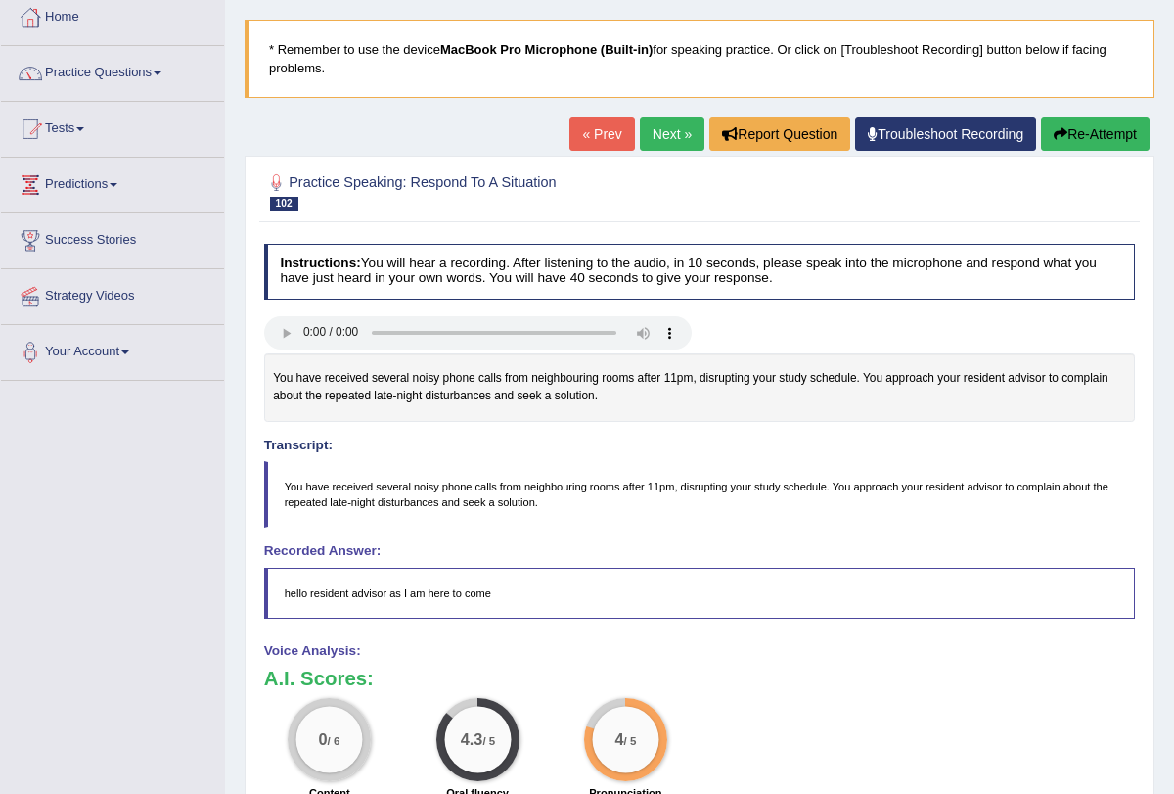
click at [1081, 134] on button "Re-Attempt" at bounding box center [1095, 133] width 109 height 33
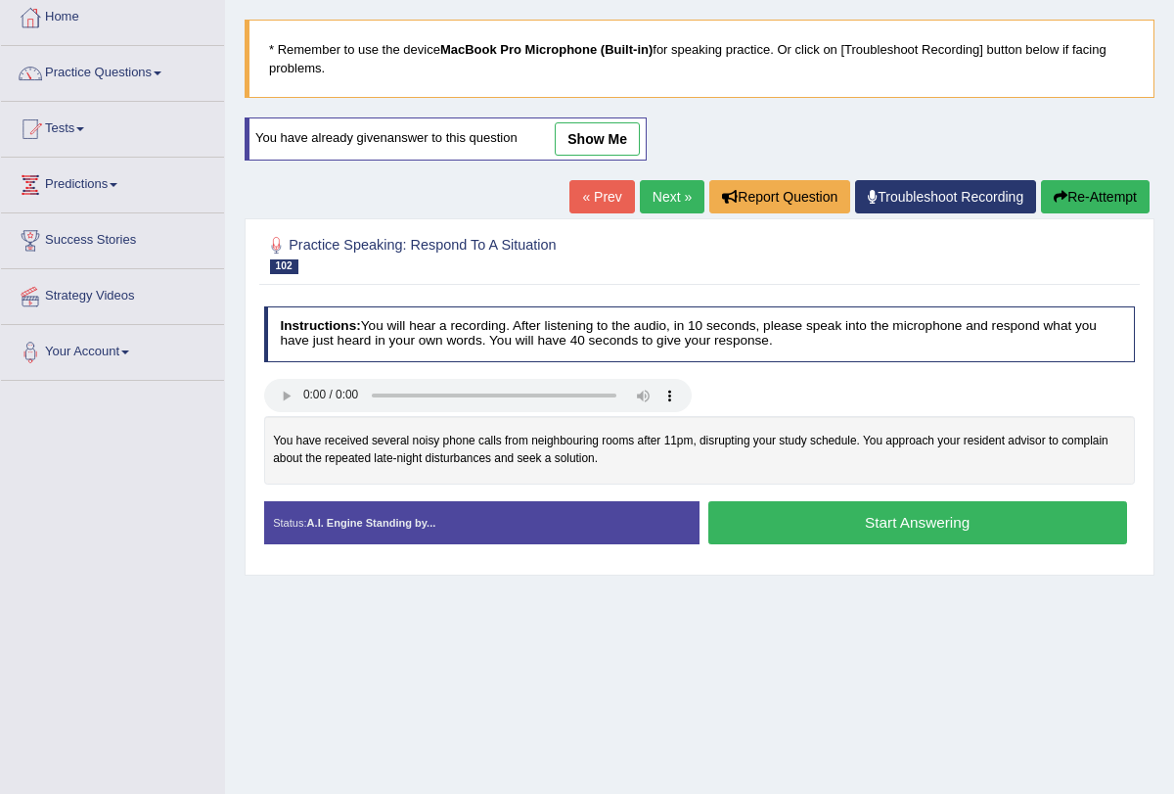
scroll to position [107, 0]
click at [765, 521] on button "Start Answering" at bounding box center [918, 522] width 419 height 42
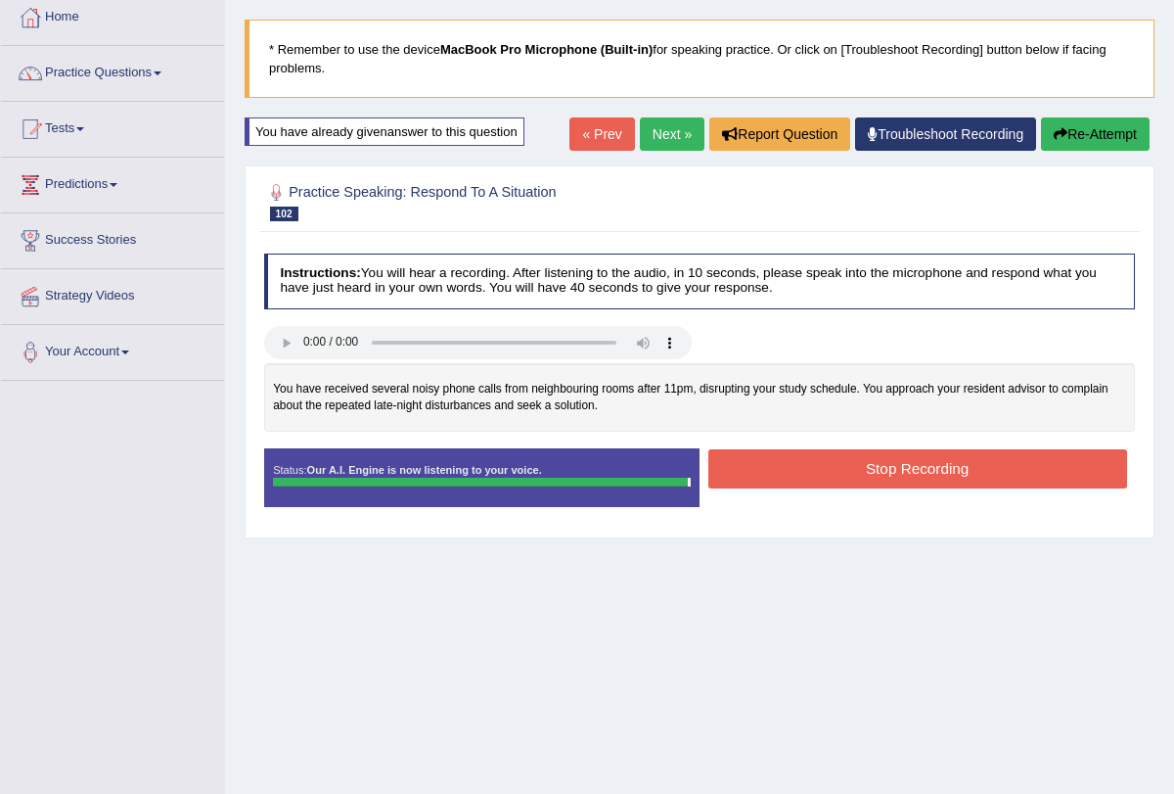
click at [0, 0] on blockquote "." at bounding box center [0, 0] width 0 height 0
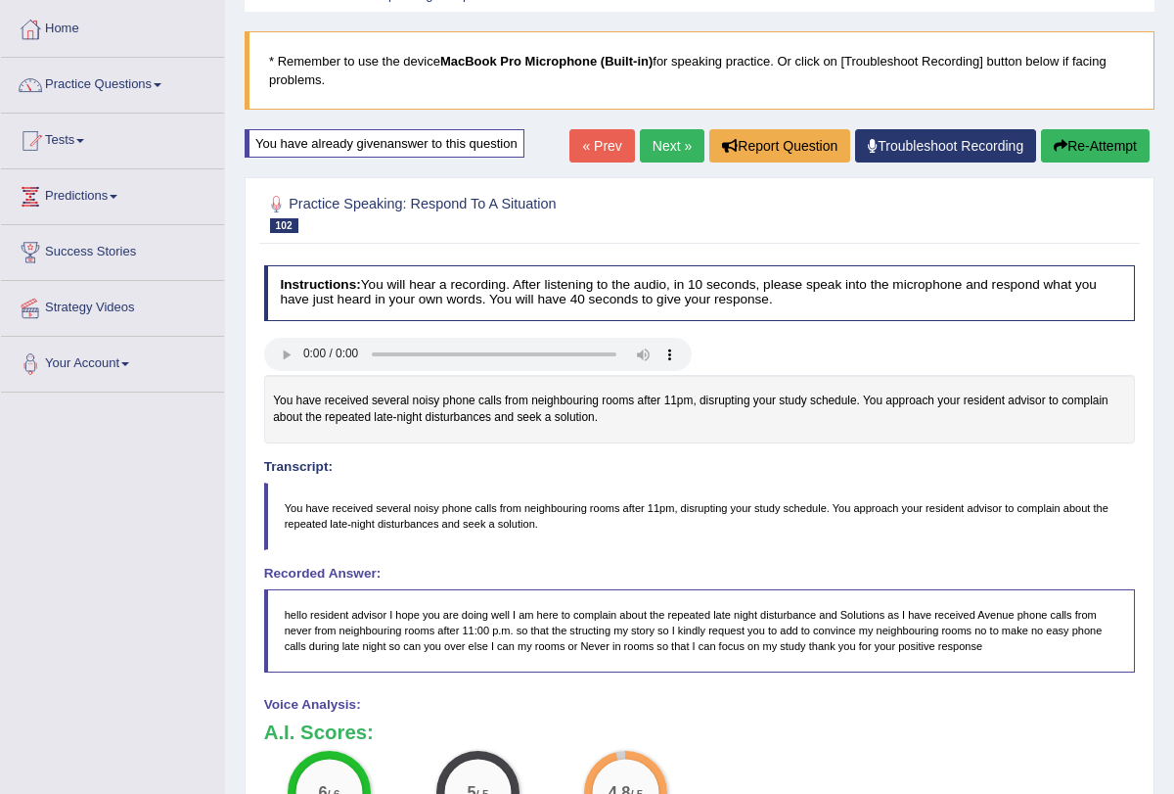
scroll to position [93, 0]
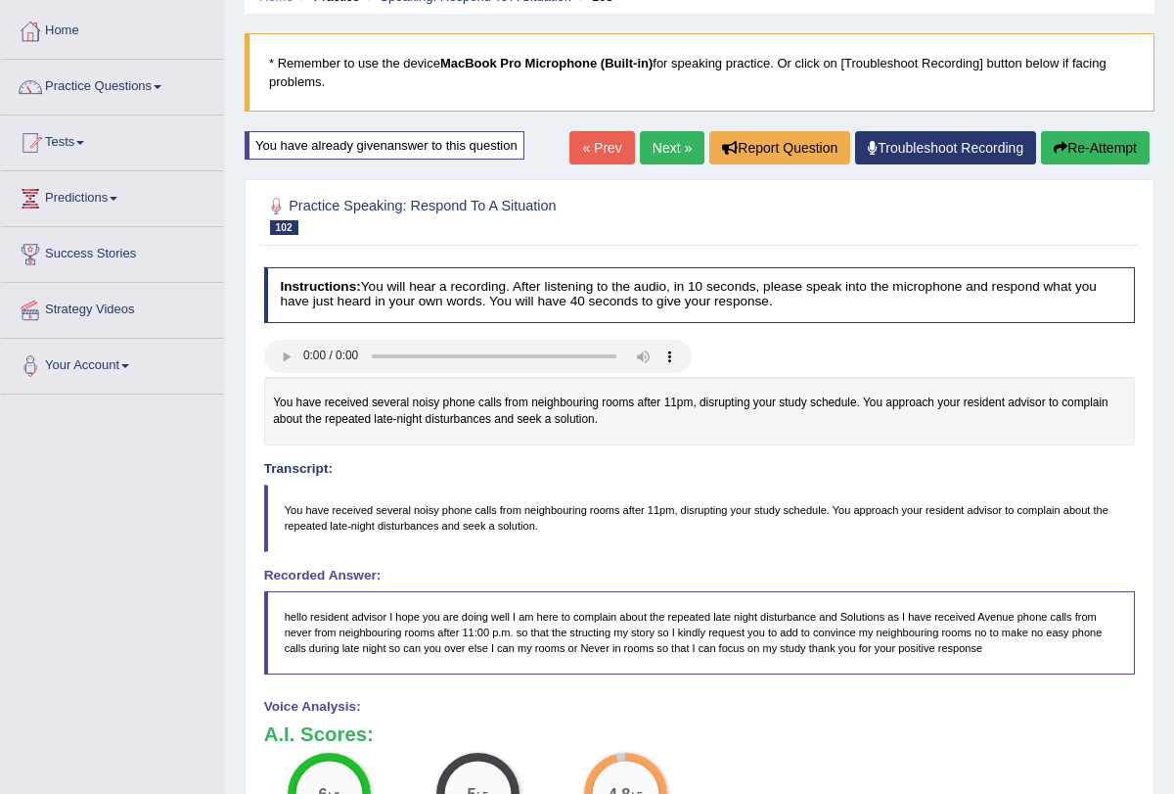
click at [1076, 137] on button "Re-Attempt" at bounding box center [1095, 147] width 109 height 33
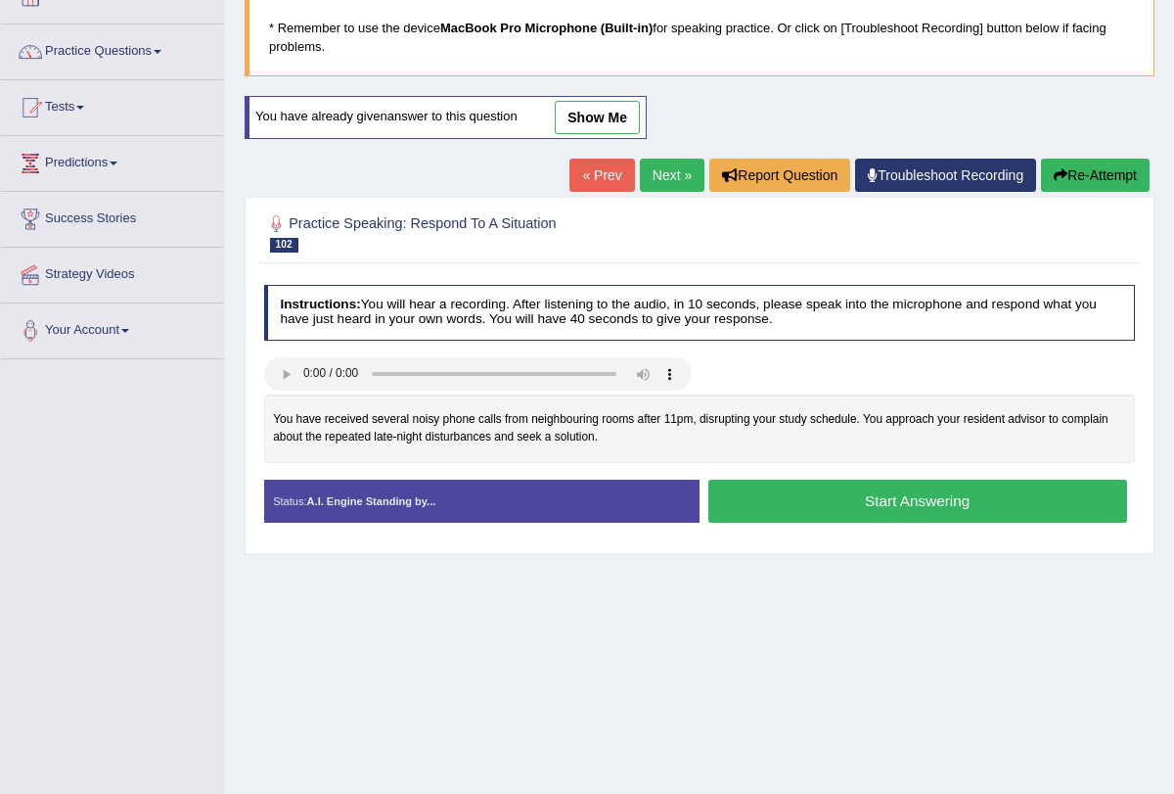
scroll to position [135, 0]
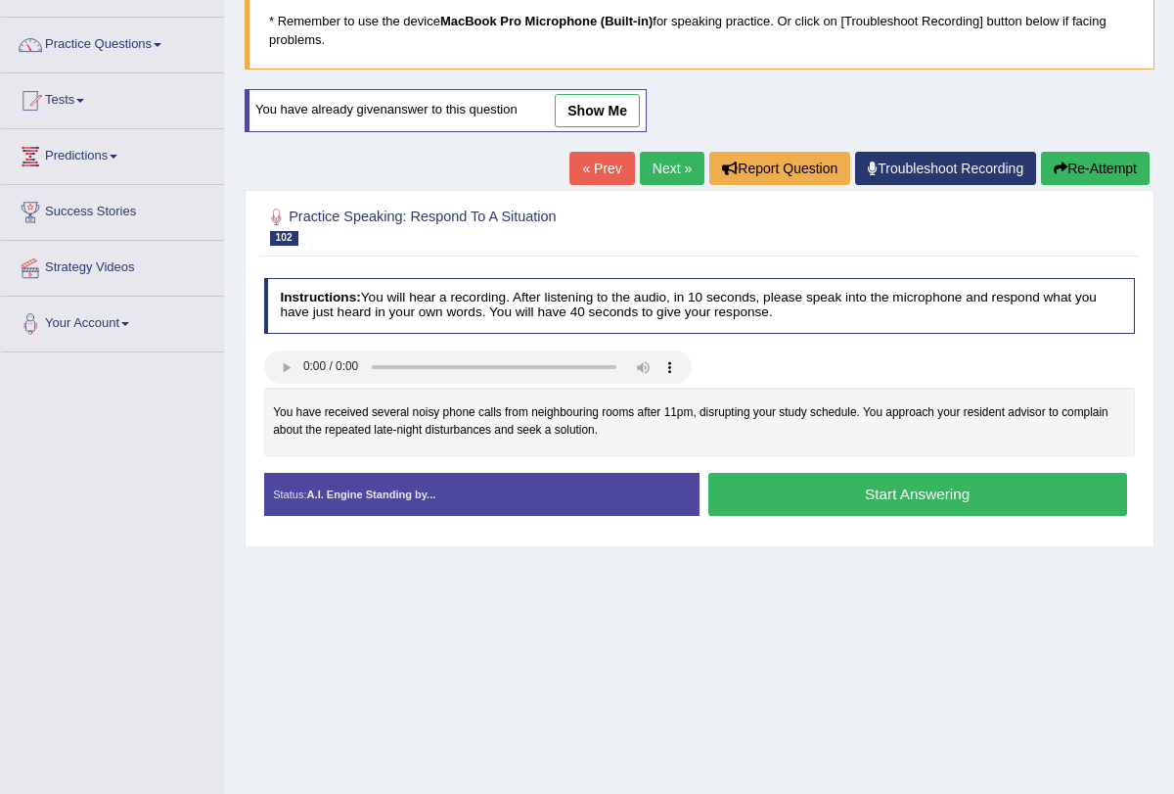
click at [893, 479] on button "Start Answering" at bounding box center [918, 494] width 419 height 42
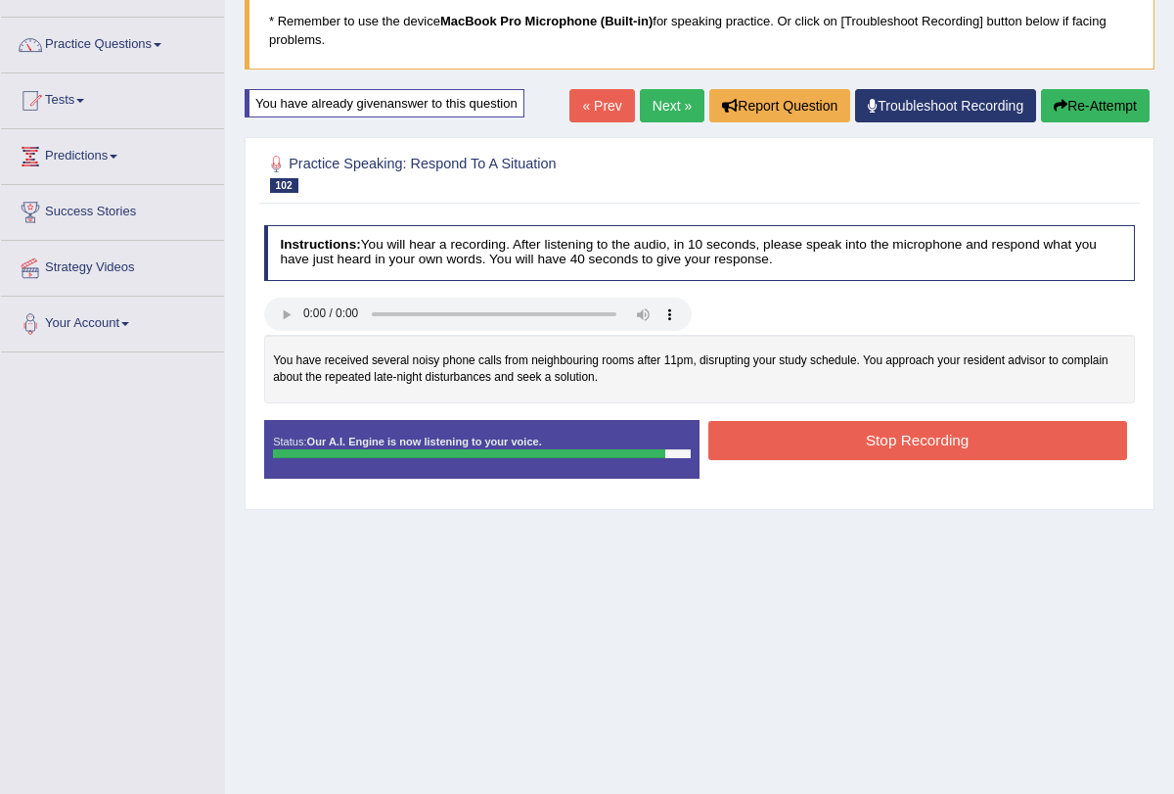
click at [878, 441] on button "Stop Recording" at bounding box center [918, 440] width 419 height 38
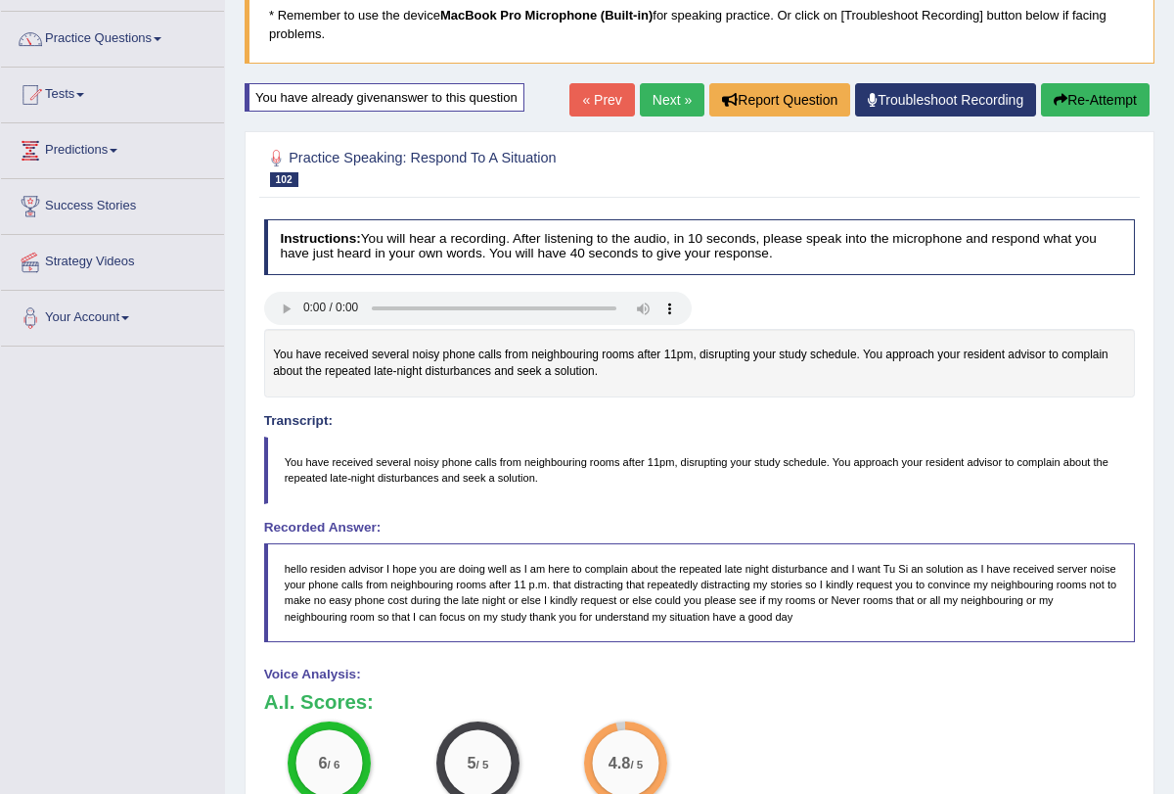
scroll to position [35, 0]
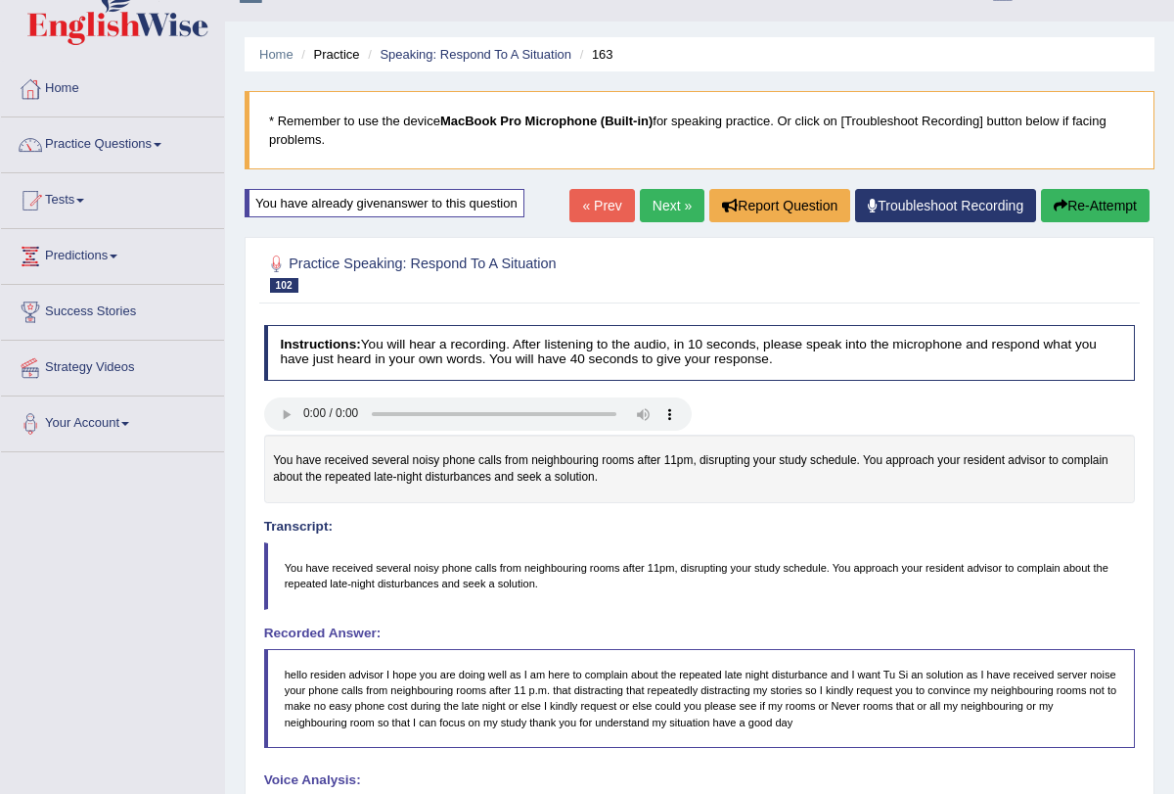
click at [654, 206] on link "Next »" at bounding box center [672, 205] width 65 height 33
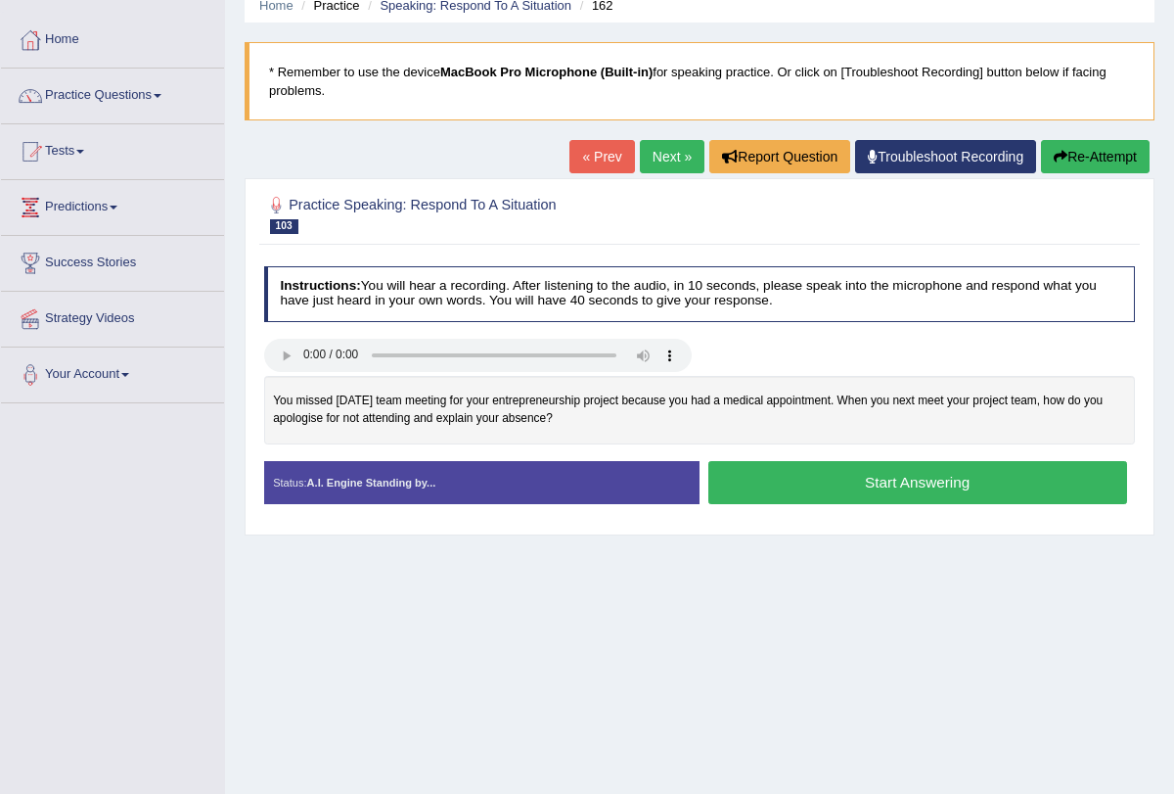
scroll to position [107, 0]
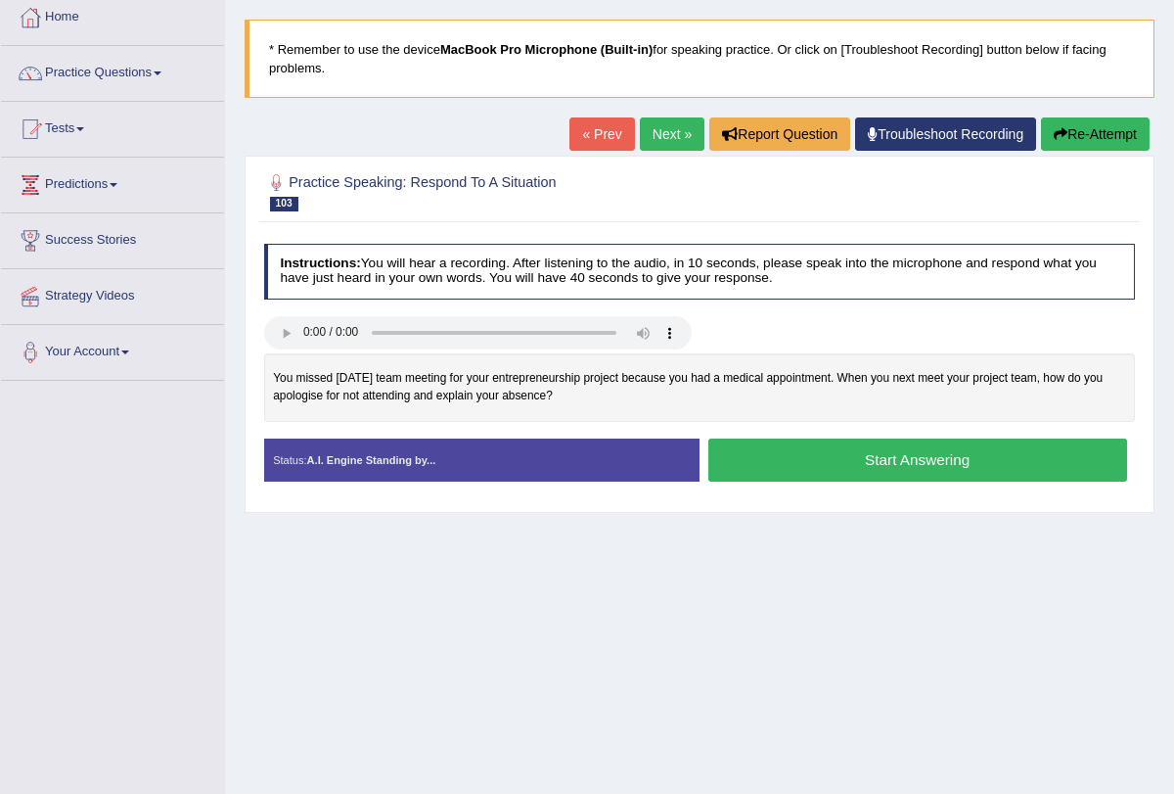
click at [803, 458] on button "Start Answering" at bounding box center [918, 459] width 419 height 42
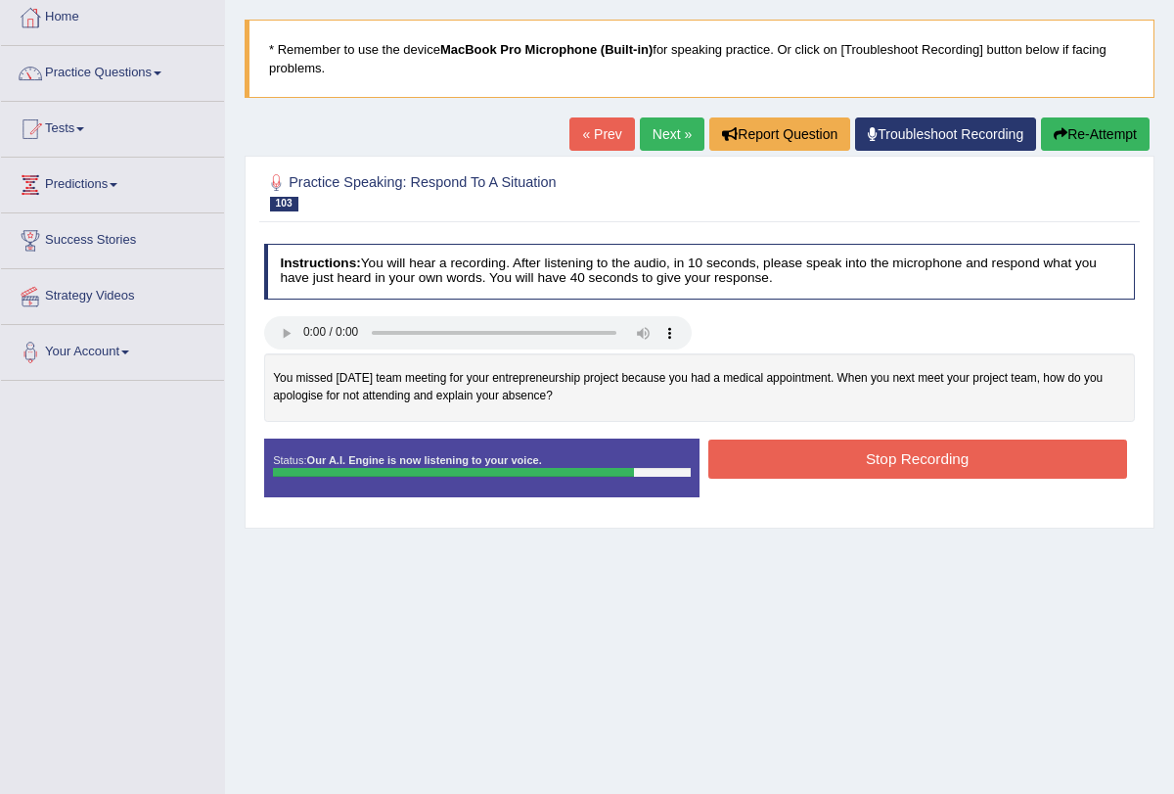
click at [803, 458] on button "Stop Recording" at bounding box center [918, 458] width 419 height 38
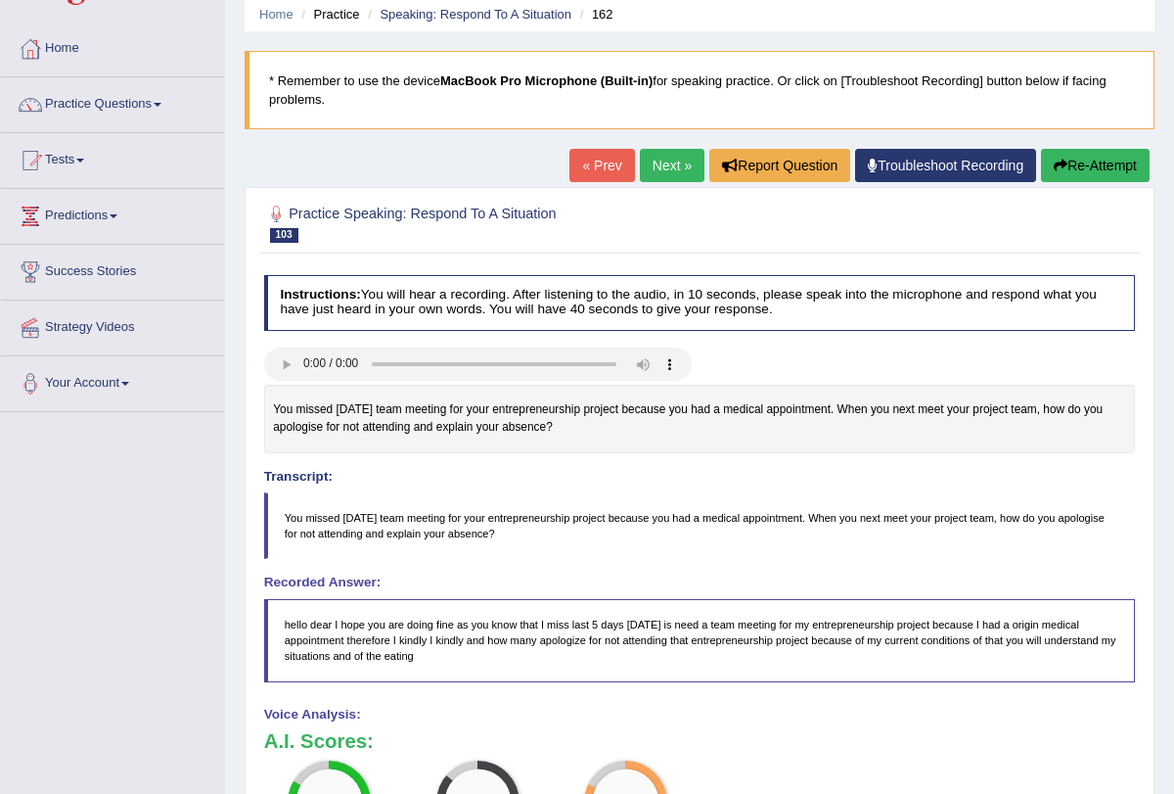
scroll to position [0, 0]
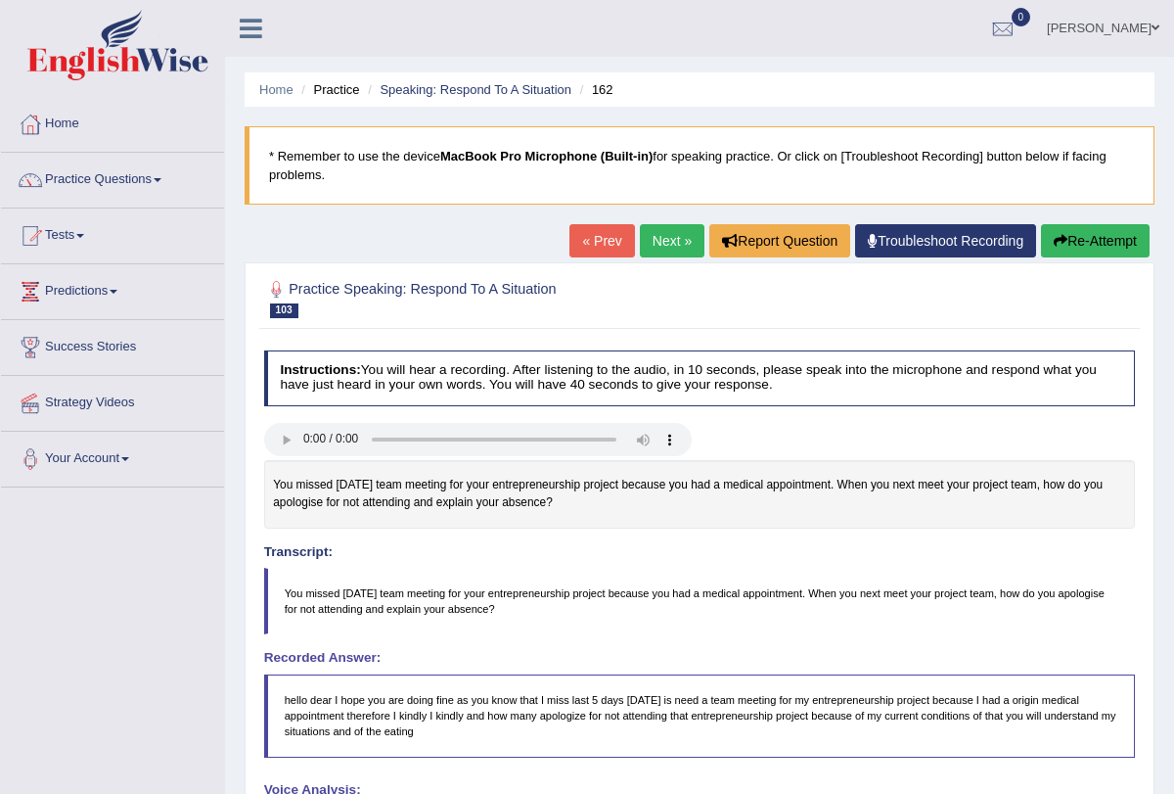
click at [1082, 239] on button "Re-Attempt" at bounding box center [1095, 240] width 109 height 33
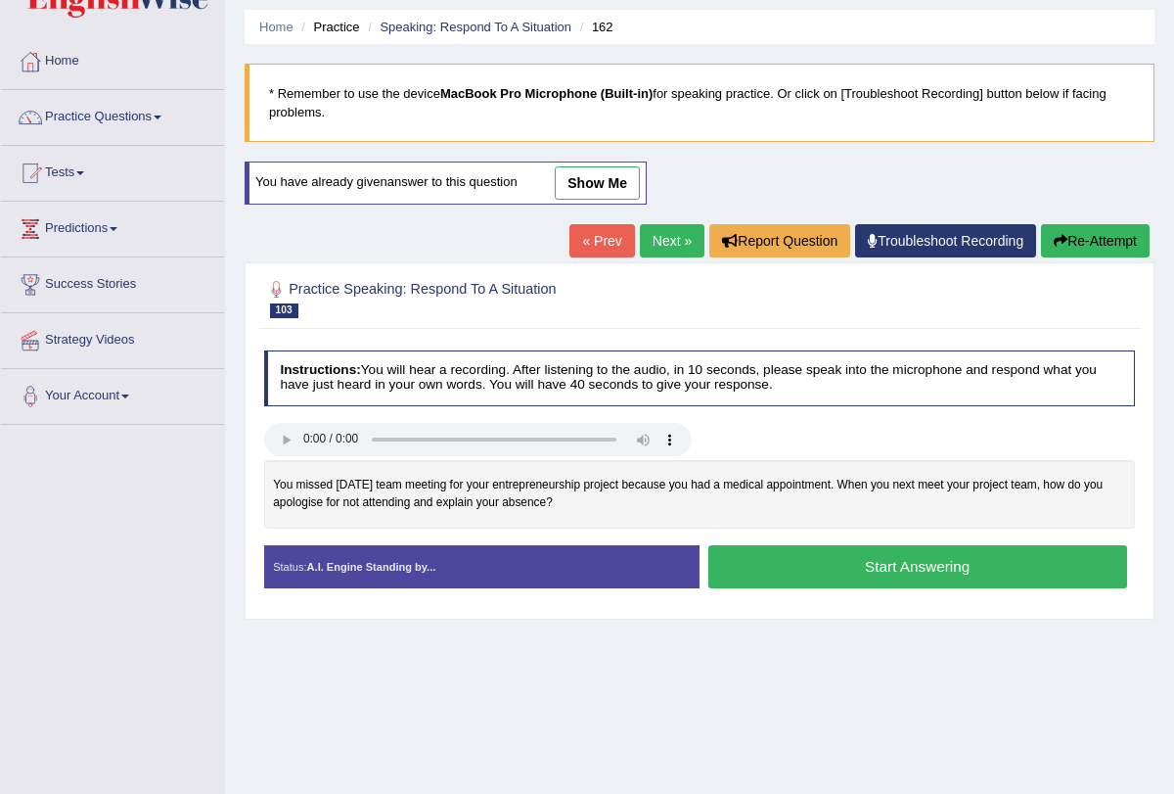
scroll to position [71, 0]
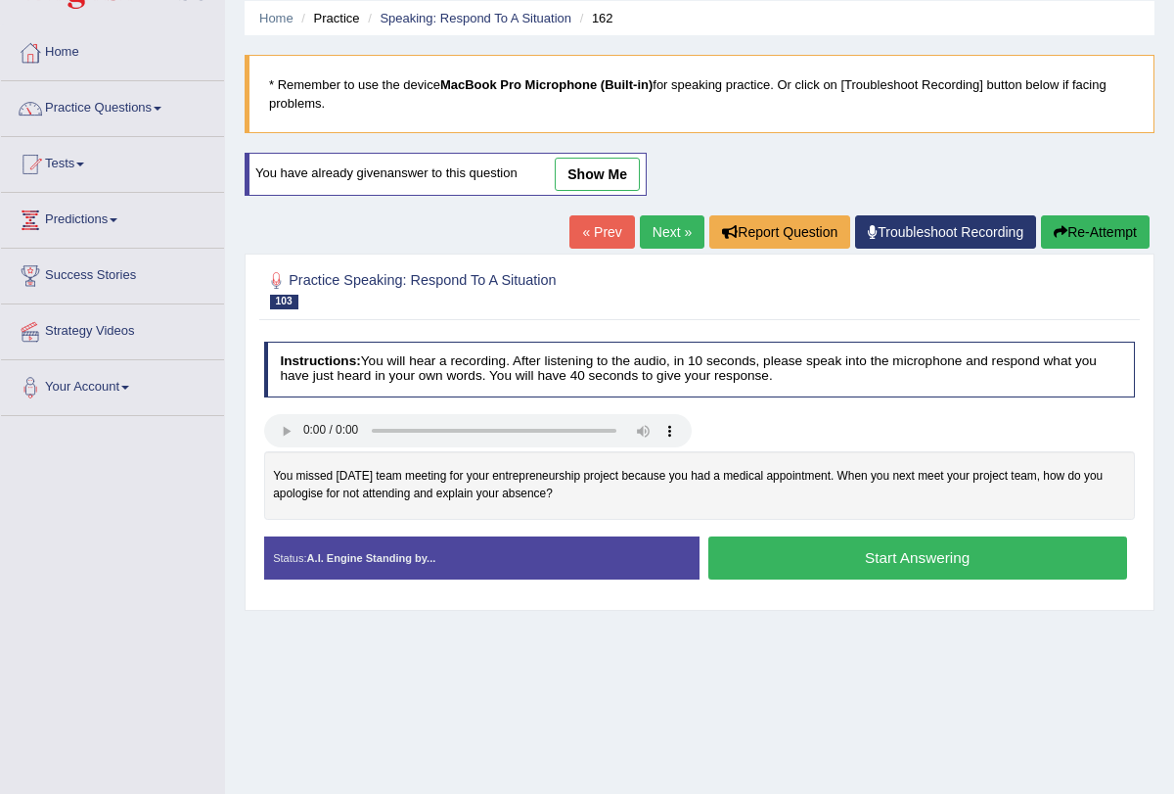
click at [901, 565] on button "Start Answering" at bounding box center [918, 557] width 419 height 42
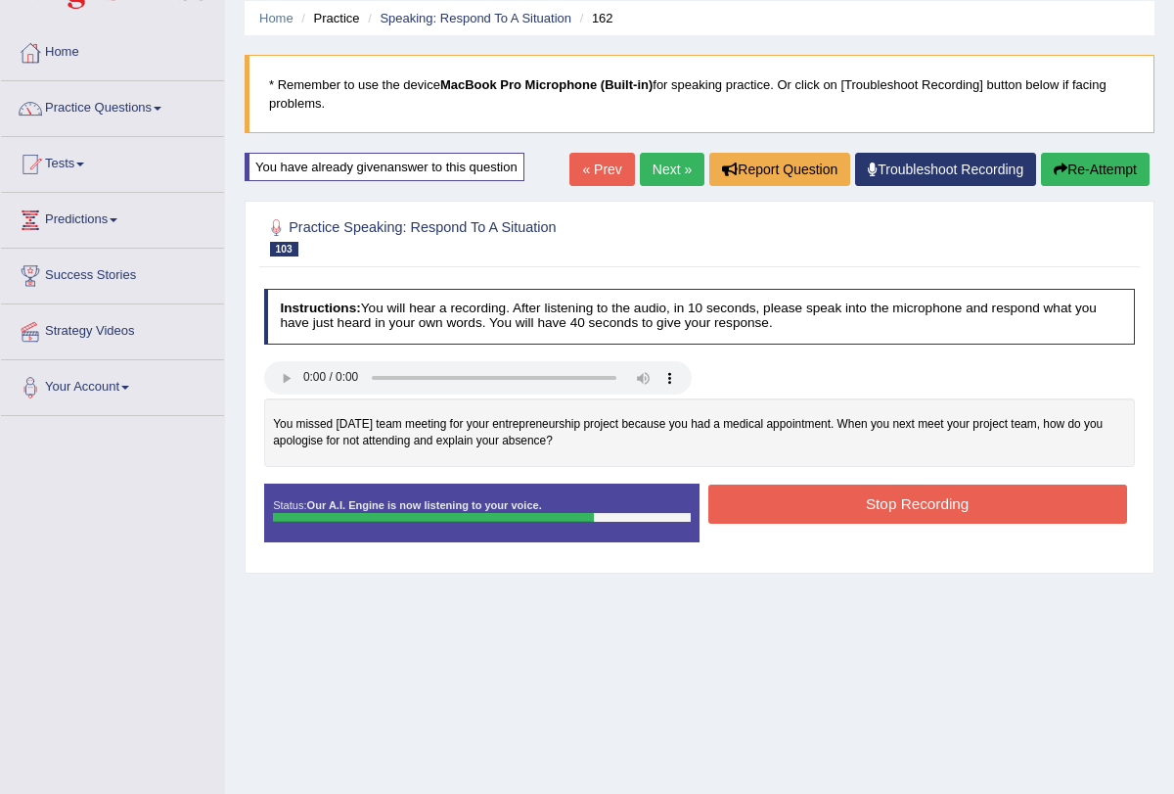
click at [934, 495] on button "Stop Recording" at bounding box center [918, 503] width 419 height 38
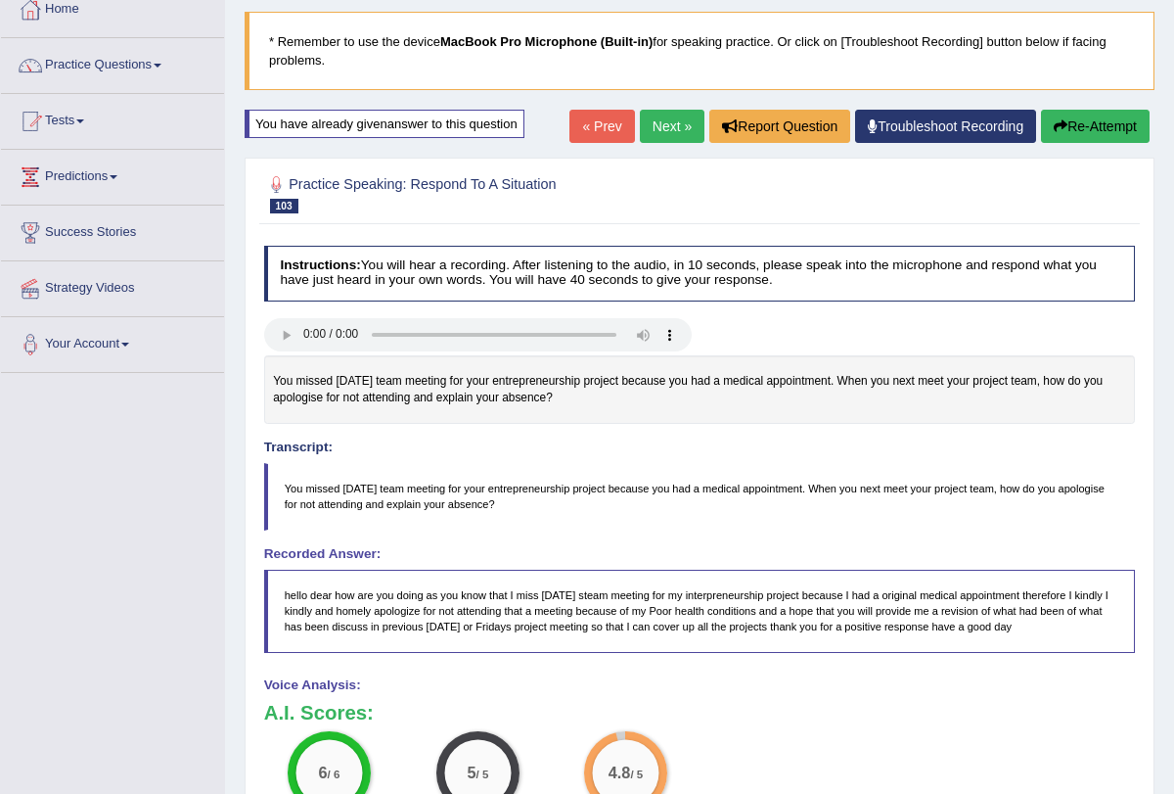
scroll to position [0, 0]
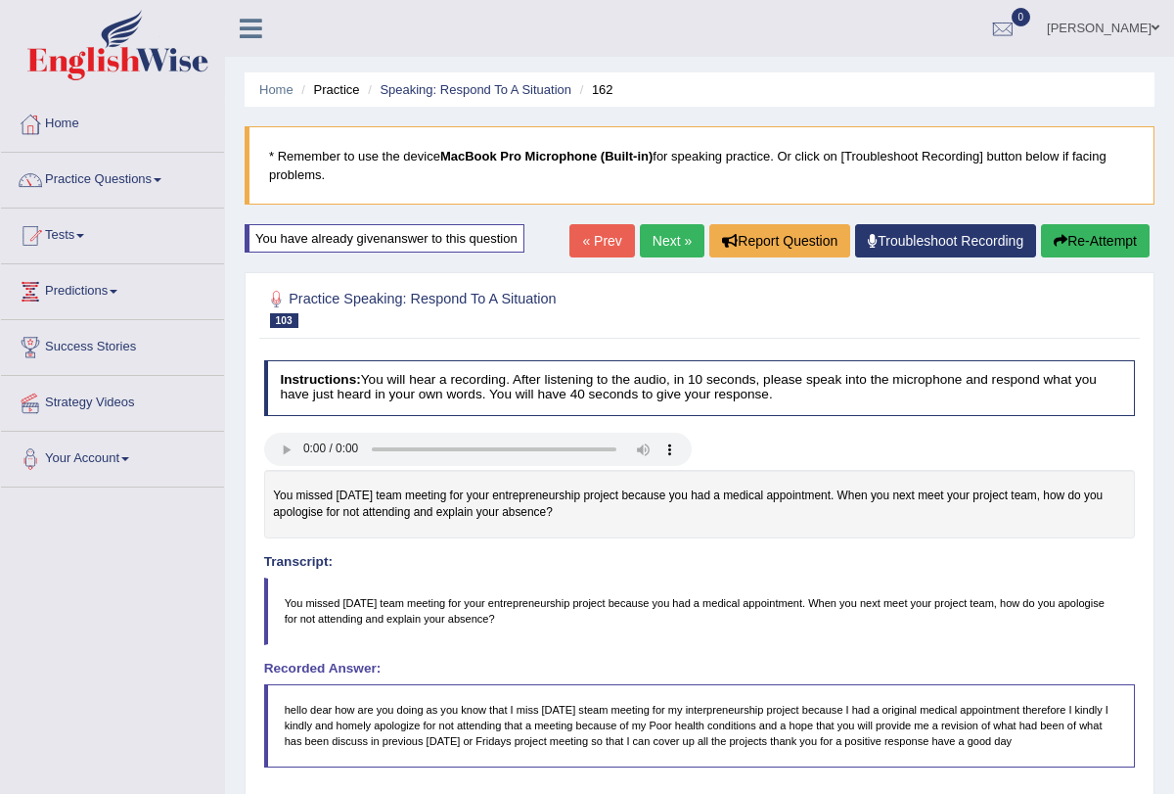
click at [676, 239] on link "Next »" at bounding box center [672, 240] width 65 height 33
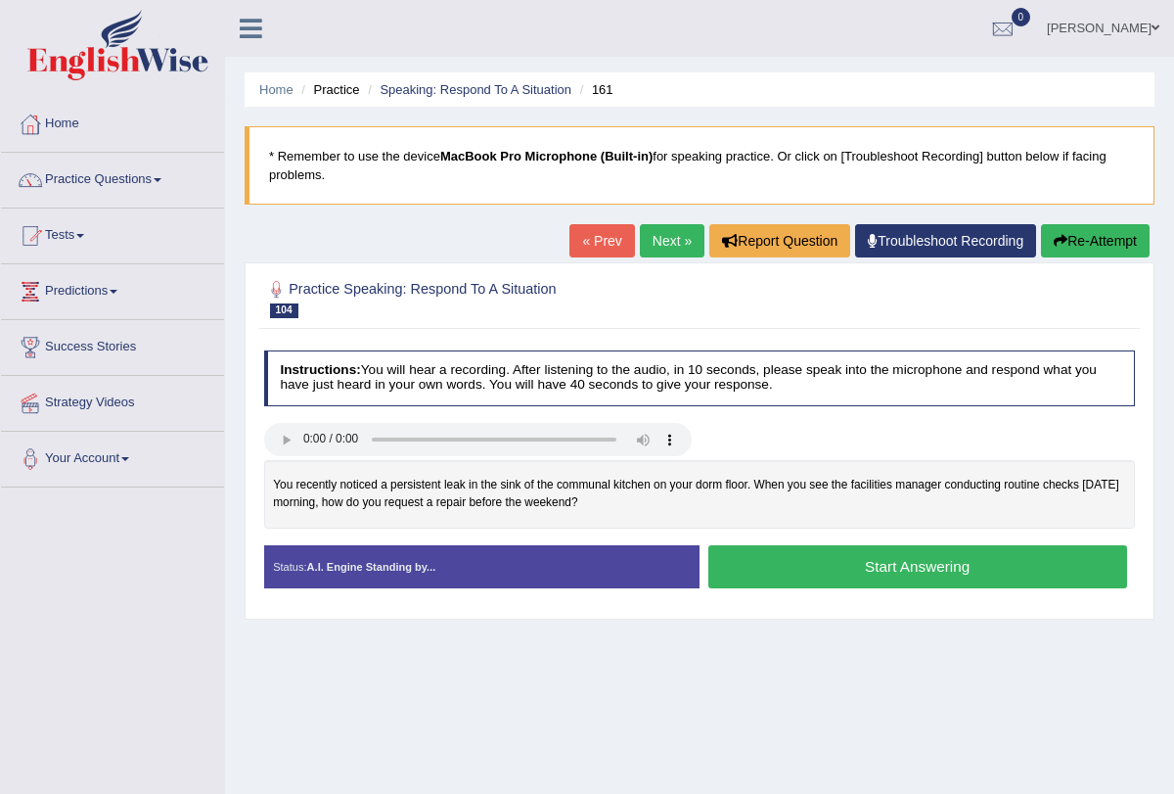
click at [759, 570] on button "Start Answering" at bounding box center [918, 566] width 419 height 42
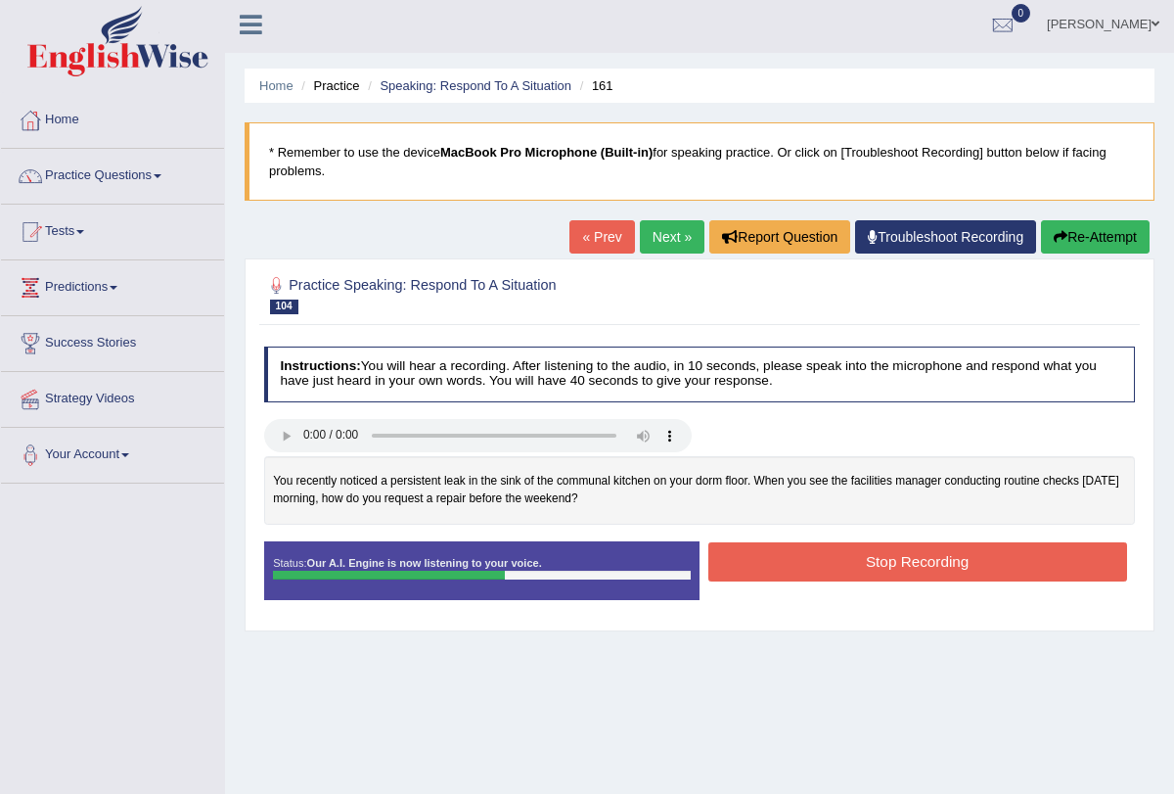
scroll to position [6, 0]
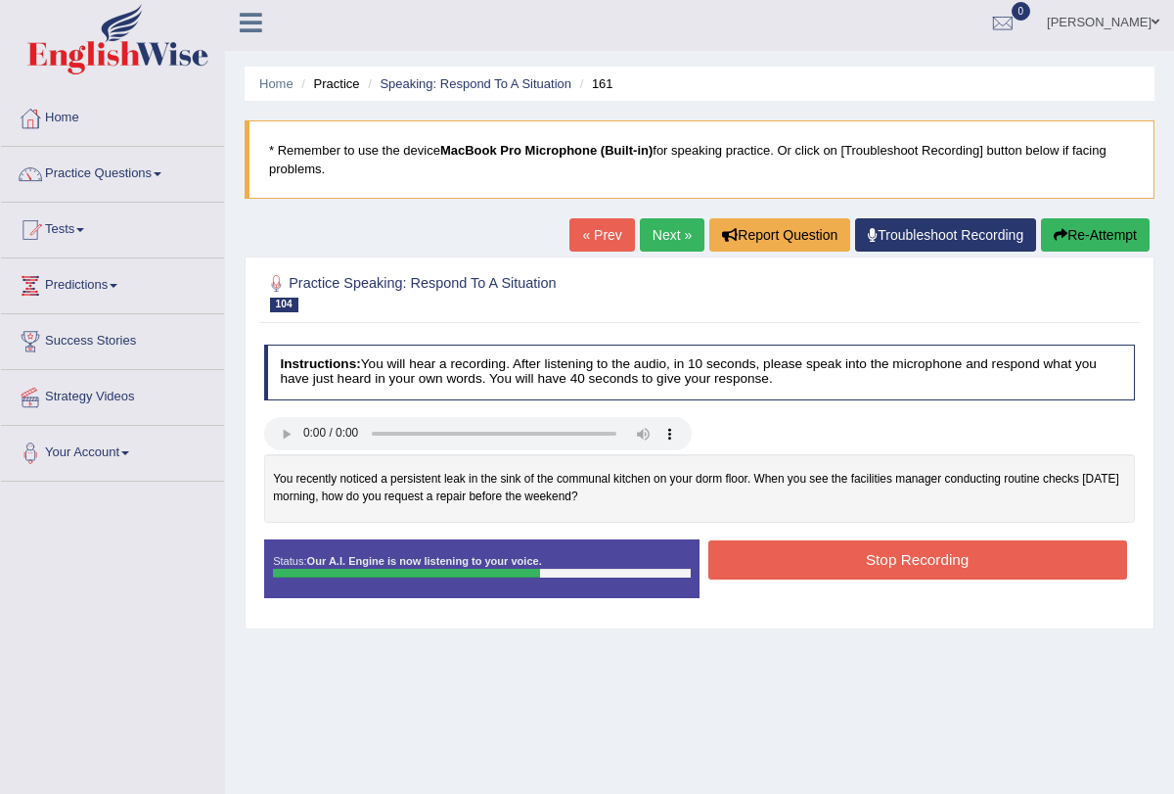
click at [811, 553] on button "Stop Recording" at bounding box center [918, 559] width 419 height 38
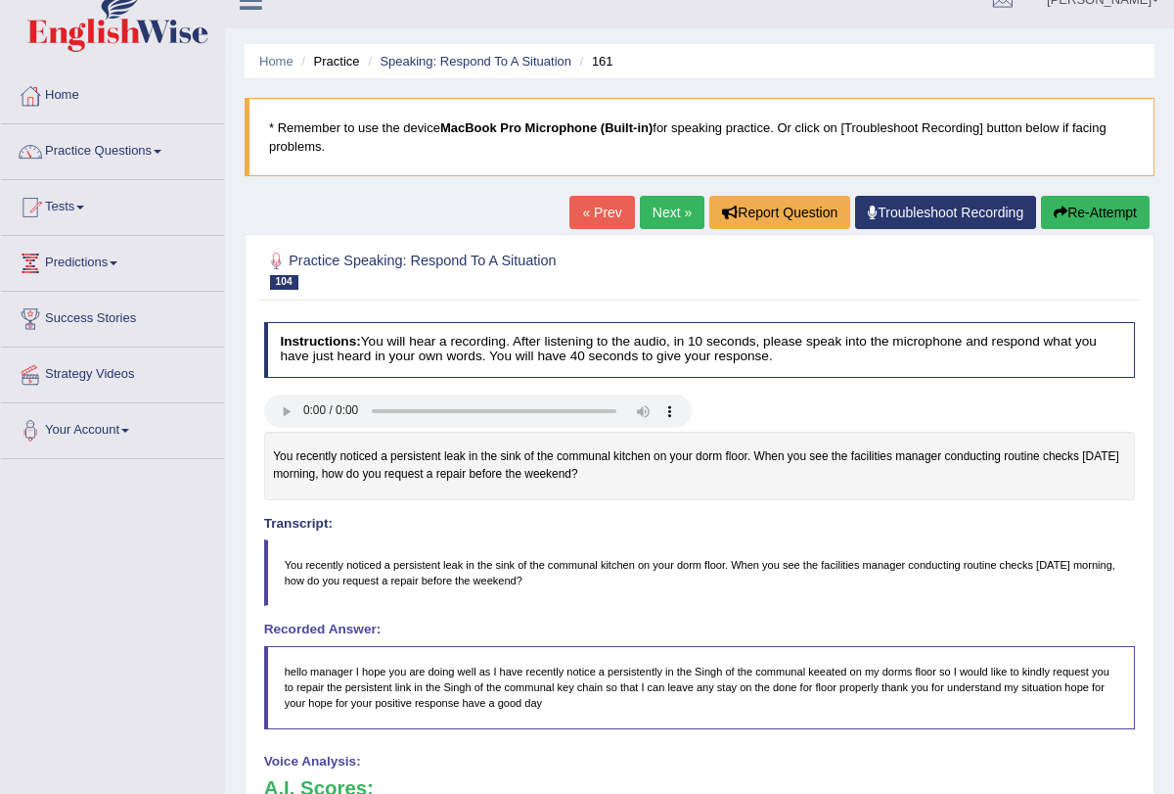
scroll to position [0, 0]
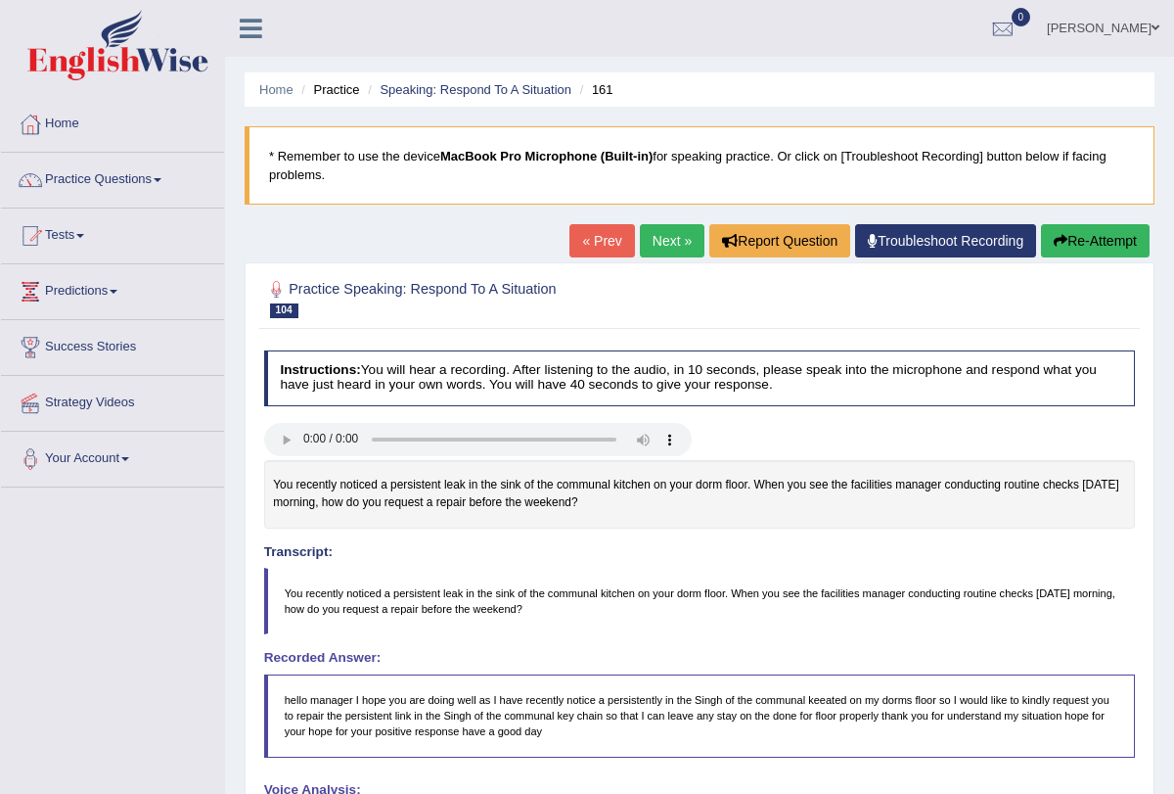
click at [657, 233] on link "Next »" at bounding box center [672, 240] width 65 height 33
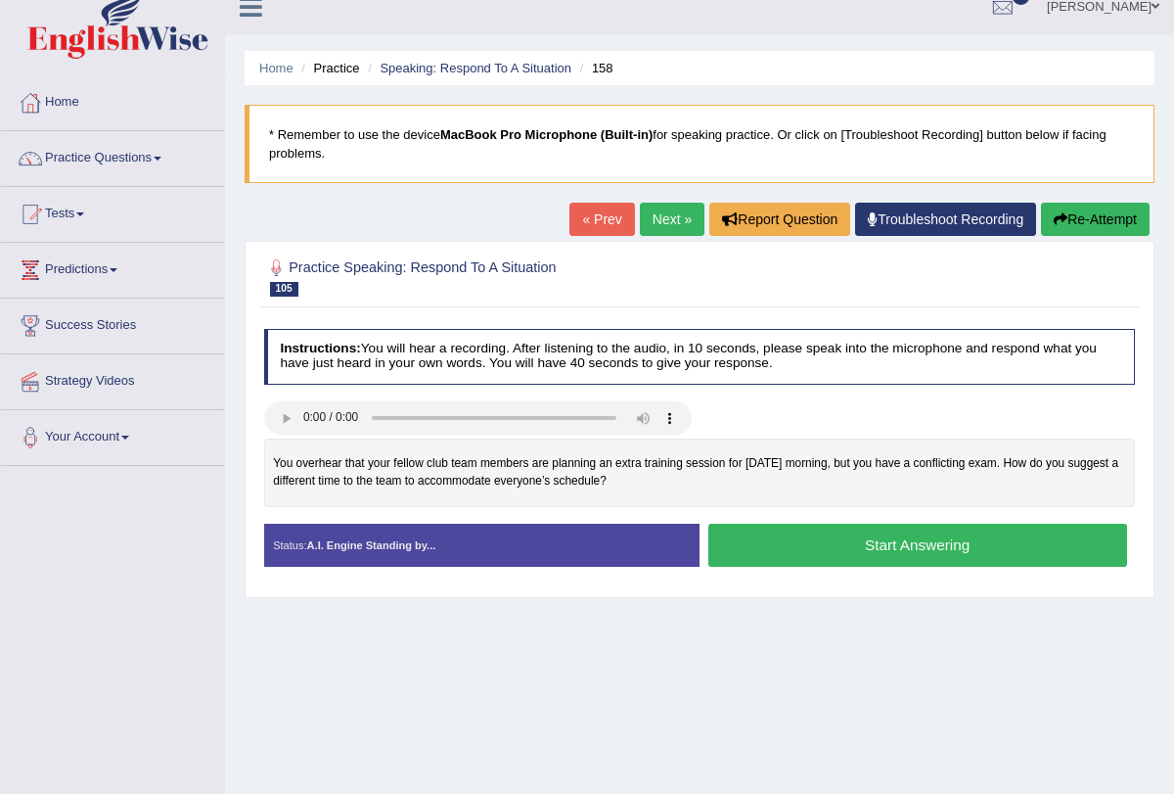
scroll to position [27, 0]
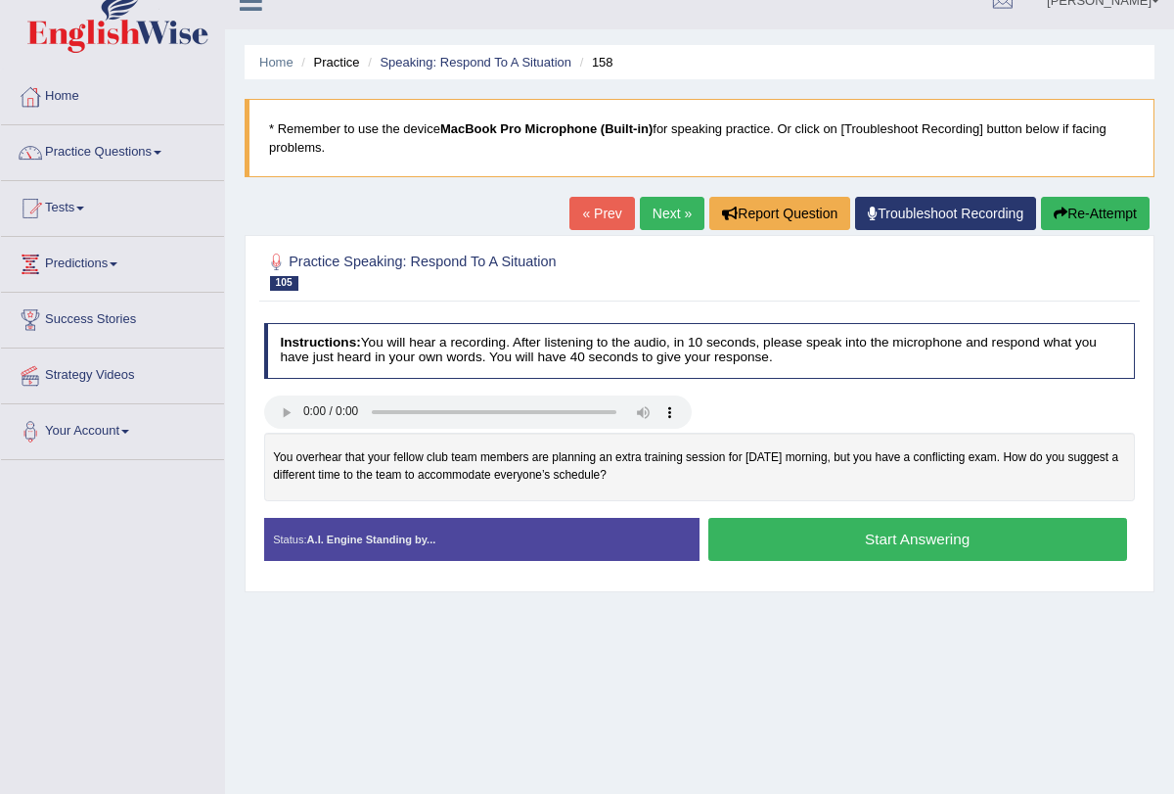
click at [793, 536] on button "Start Answering" at bounding box center [918, 539] width 419 height 42
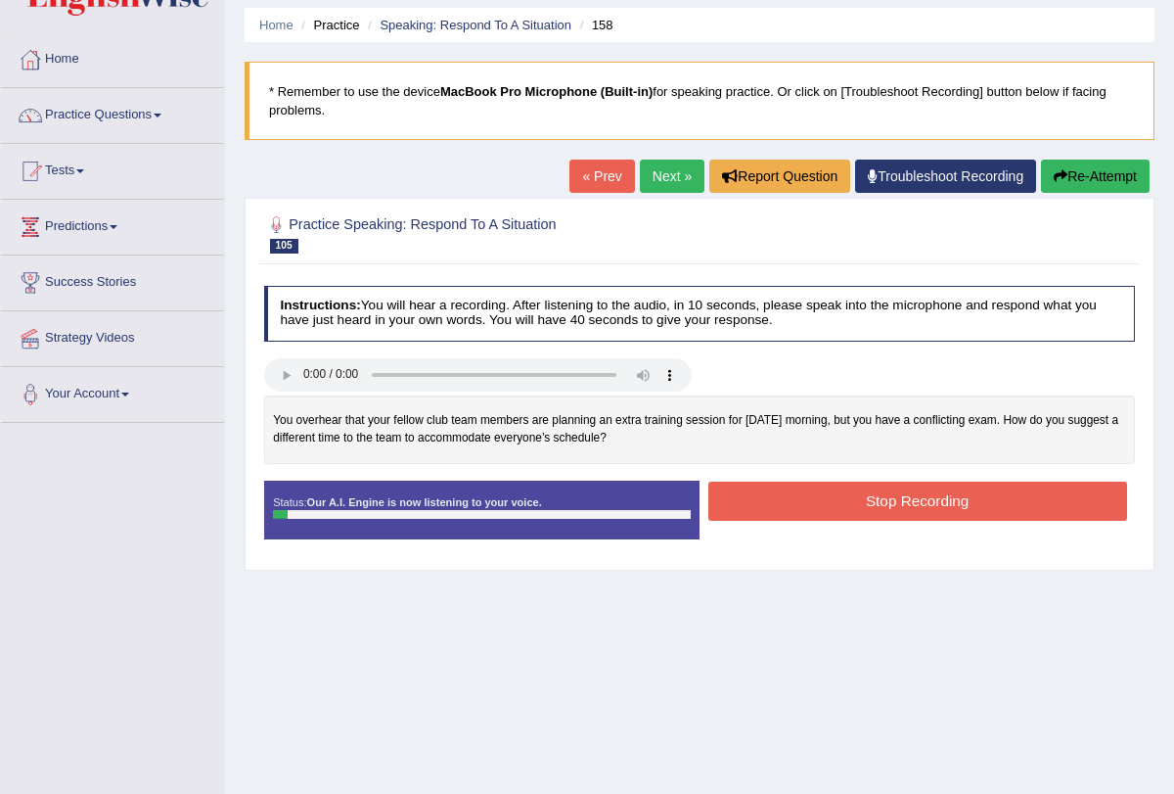
scroll to position [69, 0]
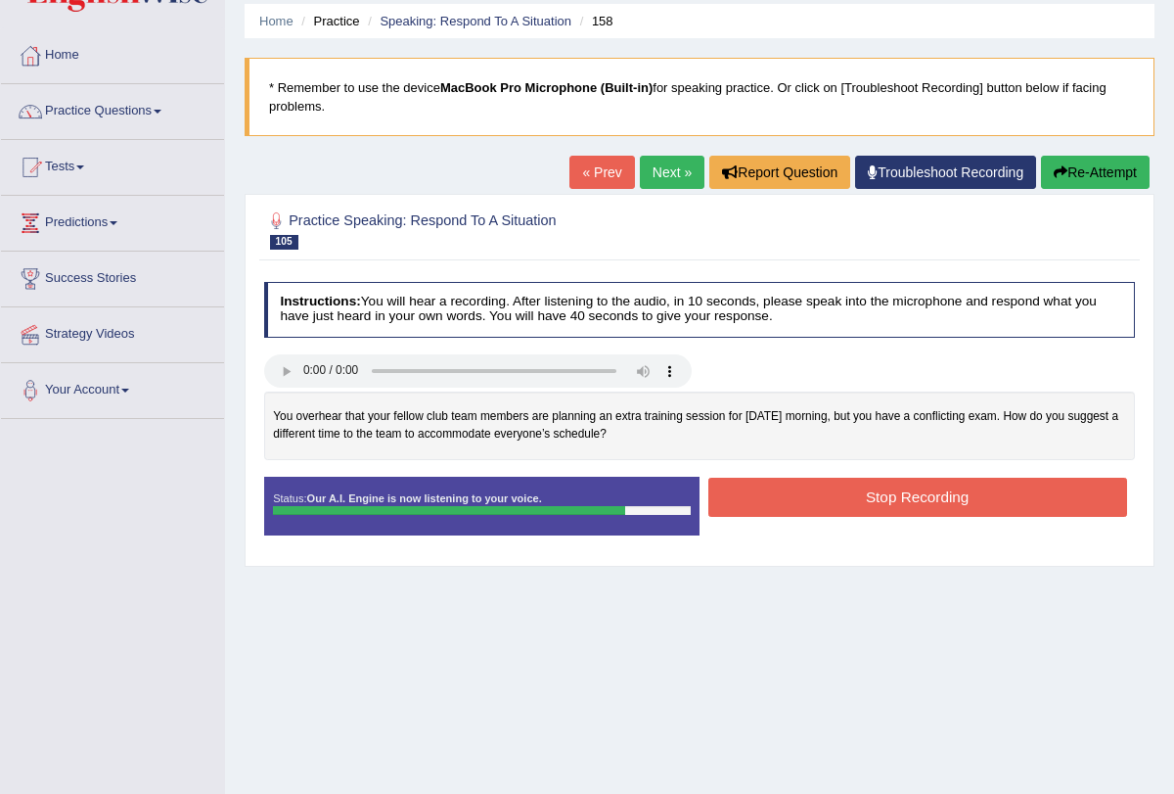
click at [827, 483] on button "Stop Recording" at bounding box center [918, 497] width 419 height 38
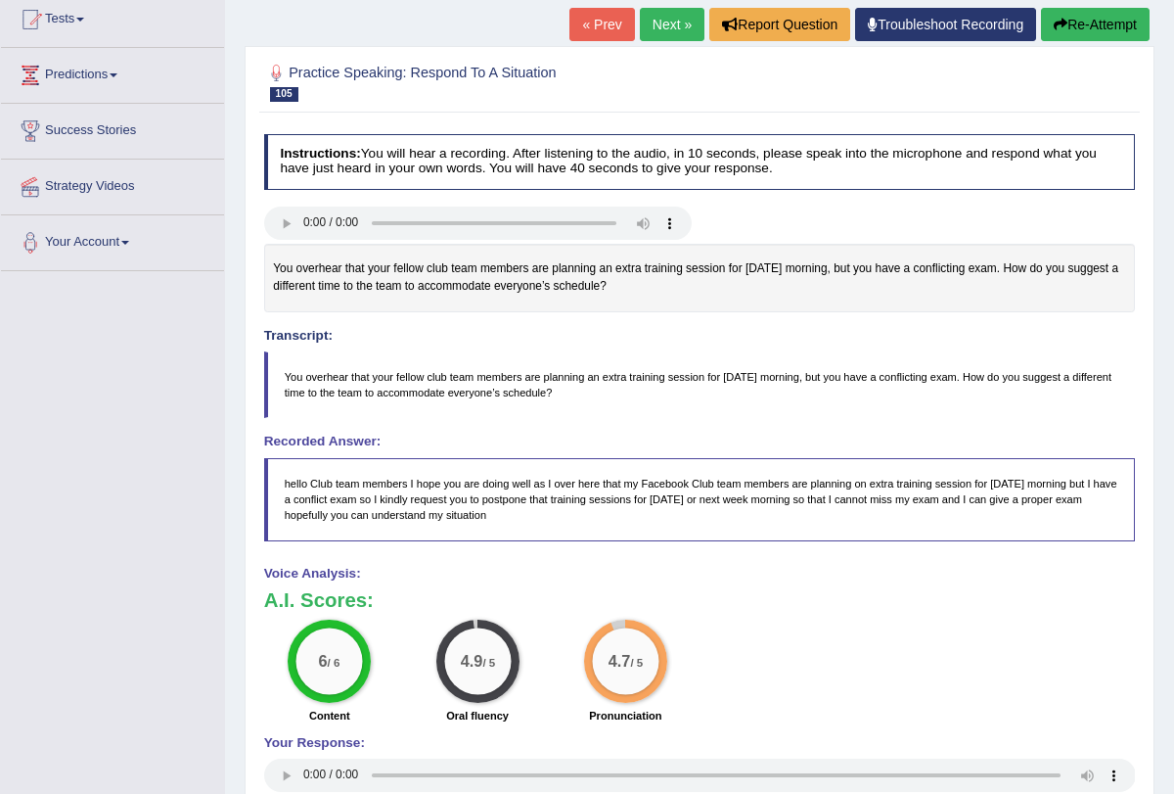
scroll to position [0, 0]
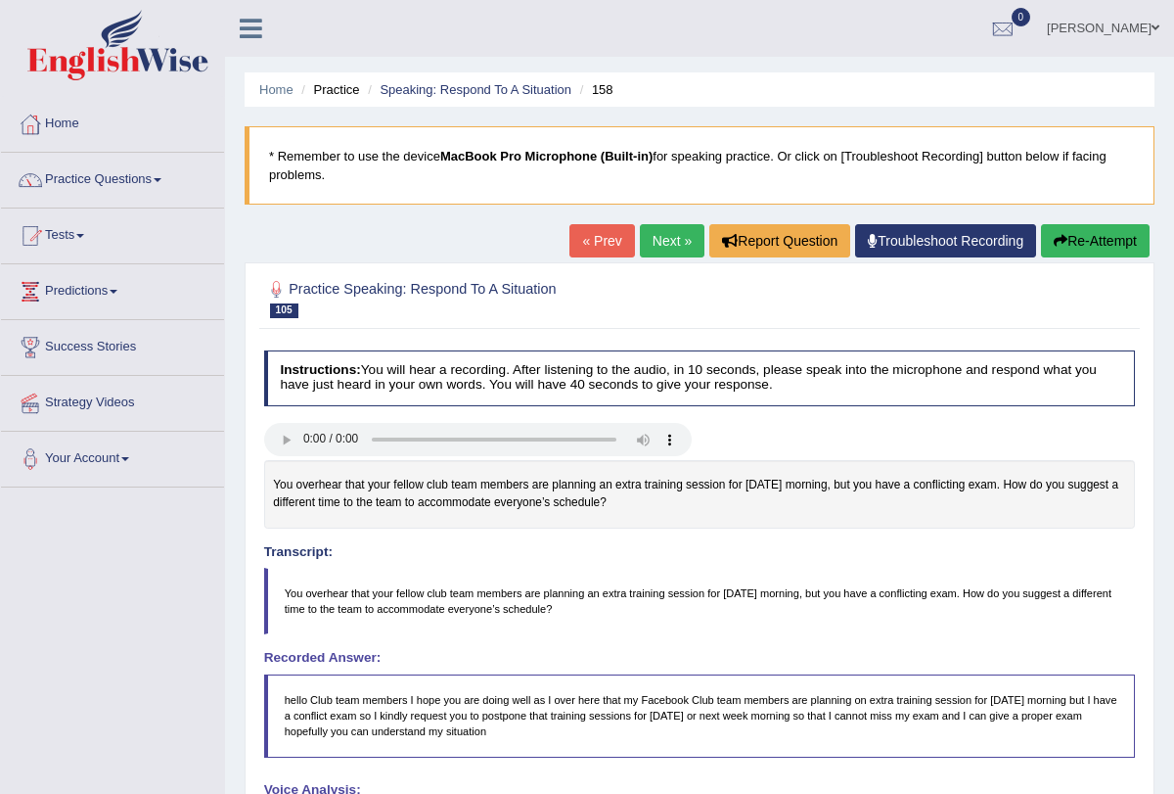
click at [661, 239] on link "Next »" at bounding box center [672, 240] width 65 height 33
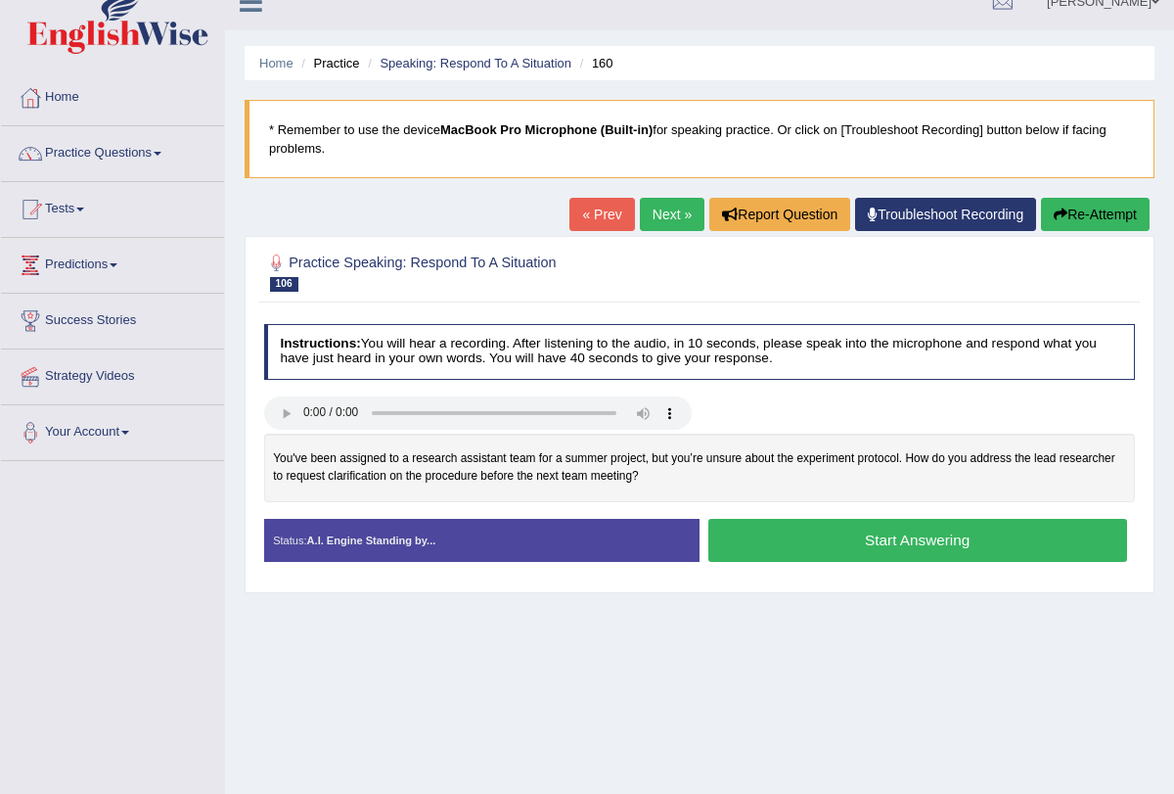
scroll to position [35, 0]
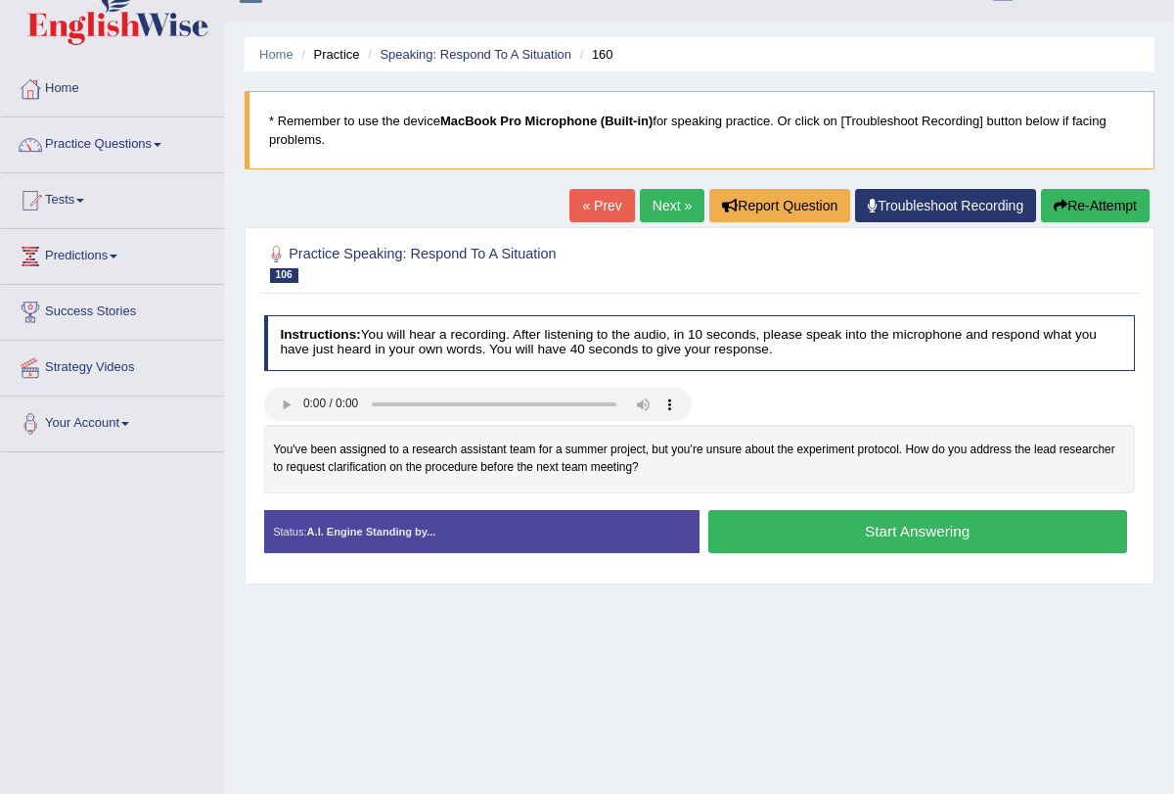
click at [740, 539] on button "Start Answering" at bounding box center [918, 531] width 419 height 42
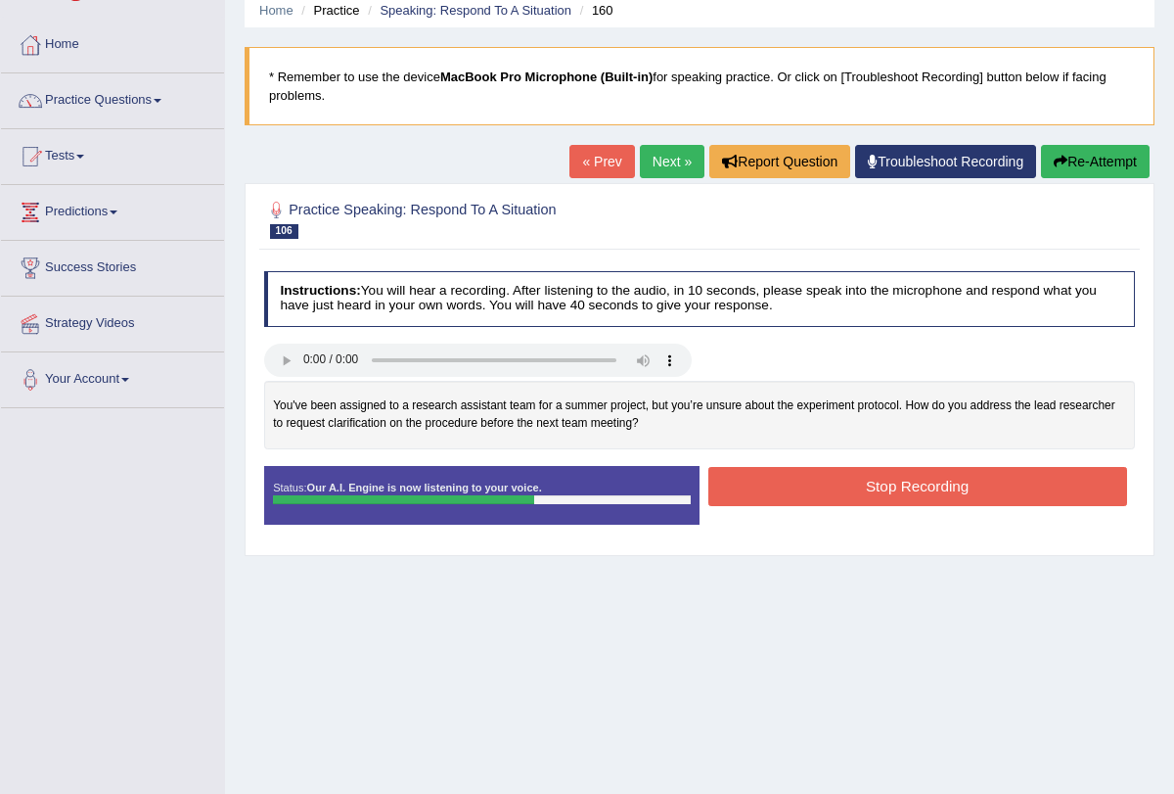
scroll to position [100, 0]
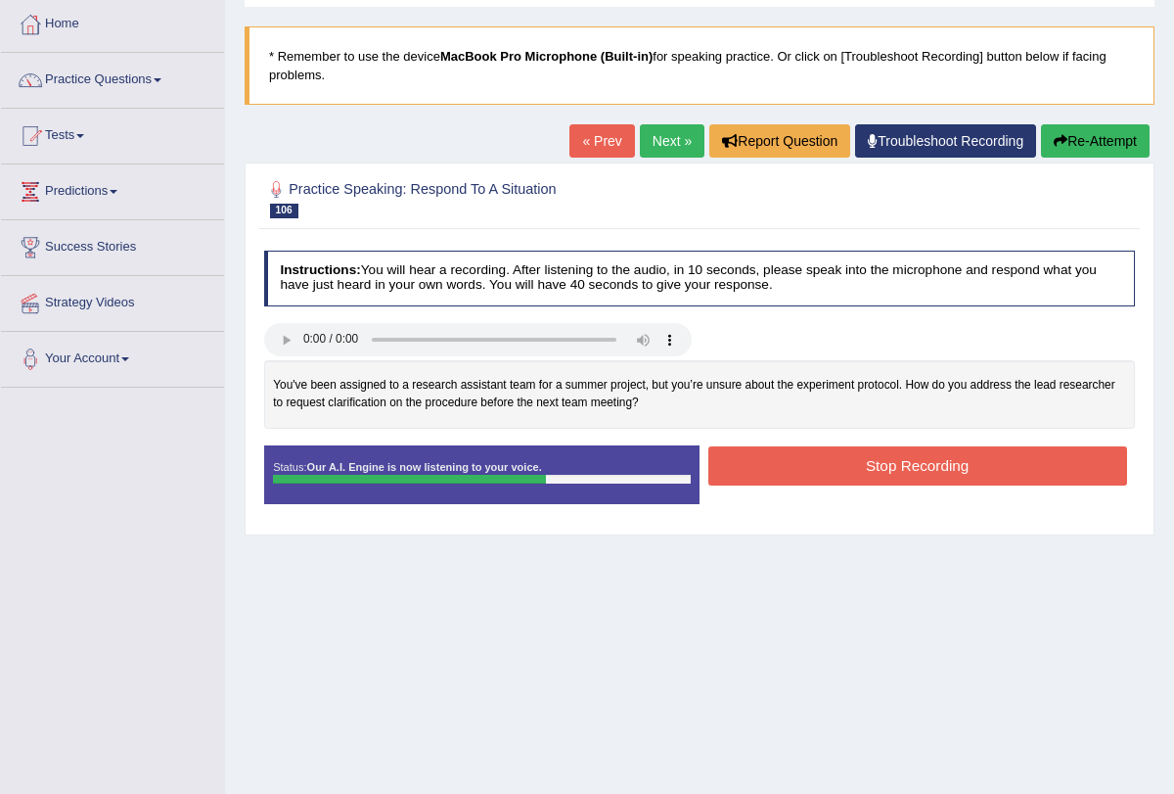
click at [848, 455] on button "Stop Recording" at bounding box center [918, 465] width 419 height 38
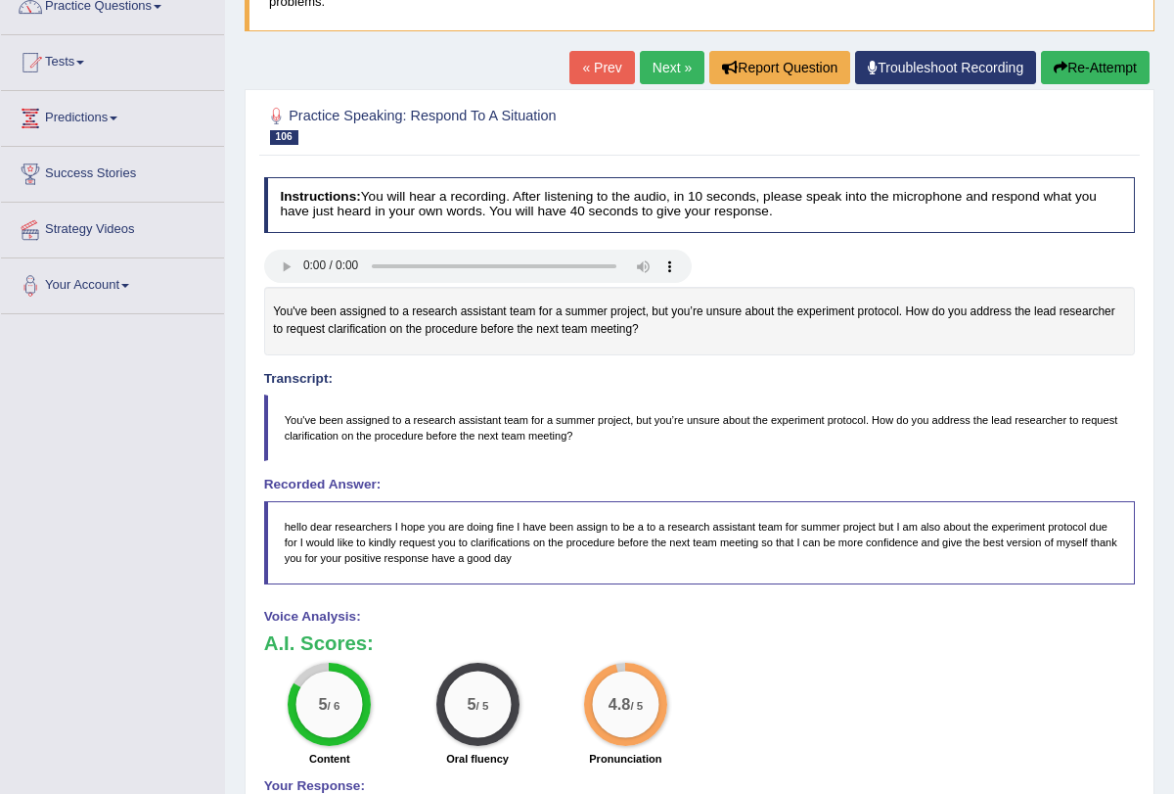
scroll to position [0, 0]
